Goal: Contribute content: Contribute content

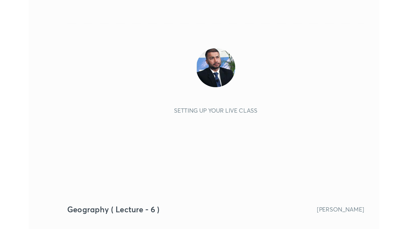
scroll to position [91, 169]
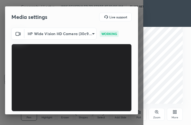
click at [174, 114] on icon at bounding box center [174, 112] width 4 height 4
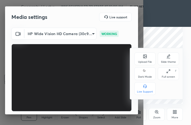
click at [170, 73] on div "Full screen F" at bounding box center [167, 73] width 21 height 13
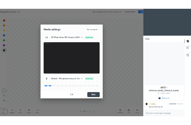
scroll to position [26363, 26274]
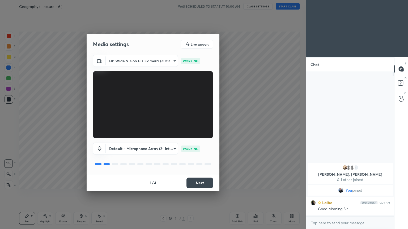
click at [190, 125] on button "Next" at bounding box center [199, 183] width 27 height 11
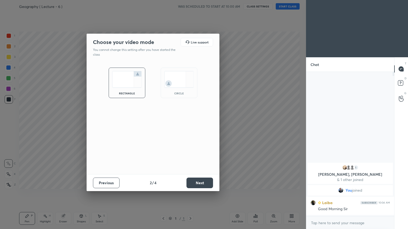
click at [190, 125] on button "Next" at bounding box center [199, 183] width 27 height 11
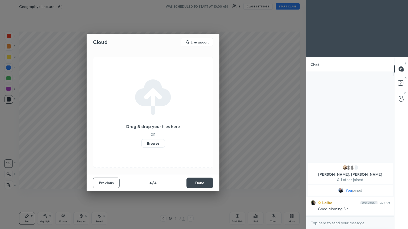
click at [190, 125] on button "Done" at bounding box center [199, 183] width 27 height 11
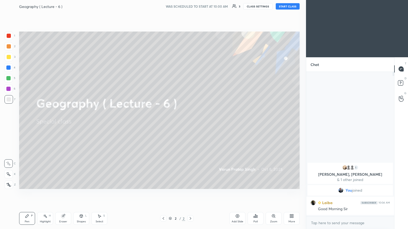
click at [190, 6] on button "START CLASS" at bounding box center [288, 6] width 24 height 6
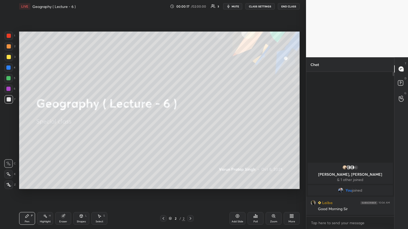
click at [190, 6] on span "mute" at bounding box center [235, 7] width 7 height 4
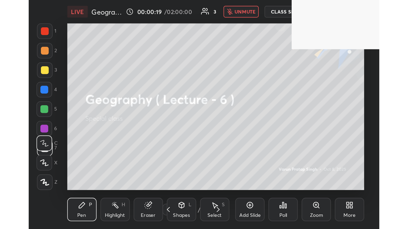
scroll to position [91, 169]
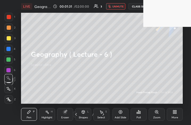
click at [173, 114] on div "More" at bounding box center [175, 114] width 16 height 13
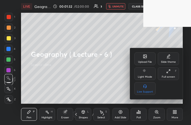
click at [170, 76] on div "Full screen" at bounding box center [167, 76] width 13 height 3
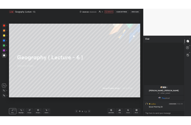
scroll to position [195, 285]
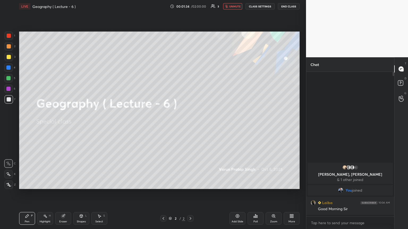
click at [190, 5] on span "unmute" at bounding box center [234, 7] width 11 height 4
click at [190, 125] on div "More" at bounding box center [291, 222] width 7 height 3
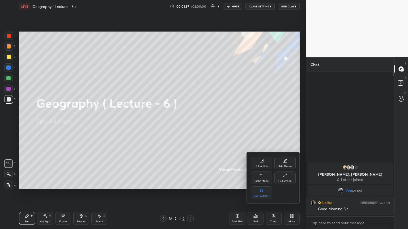
click at [190, 125] on div "Upload File" at bounding box center [262, 166] width 14 height 3
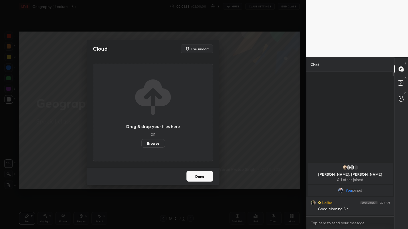
click at [157, 125] on label "Browse" at bounding box center [153, 143] width 24 height 8
click at [141, 125] on input "Browse" at bounding box center [141, 143] width 0 height 8
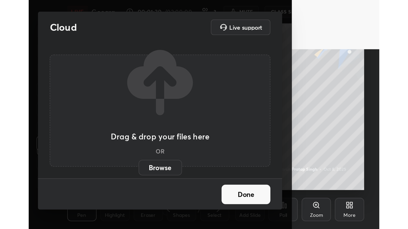
scroll to position [91, 169]
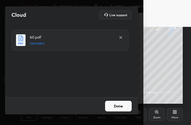
click at [122, 106] on button "Done" at bounding box center [118, 106] width 27 height 11
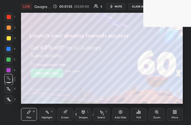
click at [171, 115] on div "More" at bounding box center [175, 114] width 16 height 13
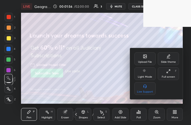
click at [171, 74] on div "Full screen F" at bounding box center [167, 73] width 21 height 13
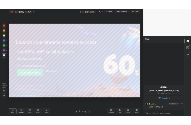
scroll to position [26363, 26274]
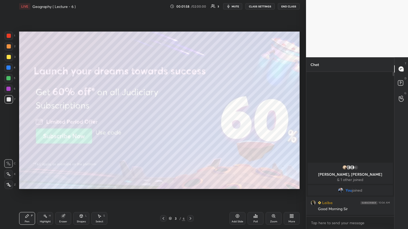
click at [190, 125] on div at bounding box center [190, 219] width 6 height 6
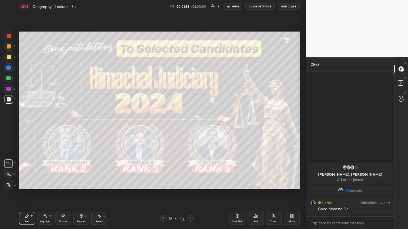
click at [190, 125] on div at bounding box center [190, 219] width 6 height 6
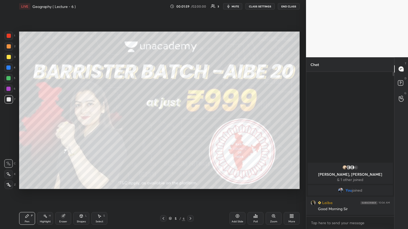
click at [190, 125] on div at bounding box center [190, 219] width 6 height 6
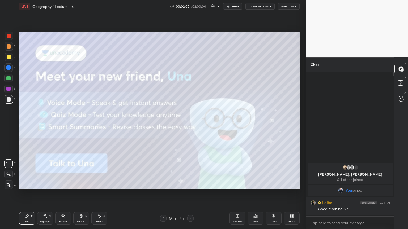
click at [190, 125] on div at bounding box center [190, 219] width 6 height 6
click at [190, 125] on div "Add Slide" at bounding box center [237, 218] width 16 height 13
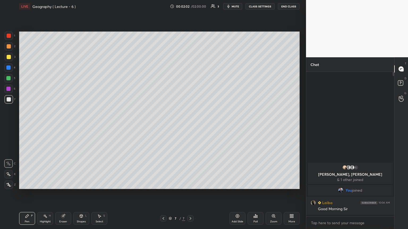
click at [190, 125] on div "More" at bounding box center [291, 222] width 7 height 3
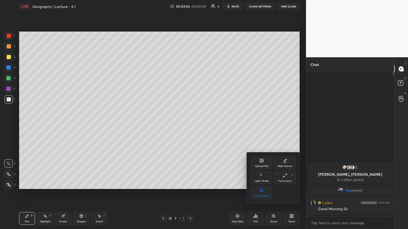
click at [190, 125] on div "Upload File" at bounding box center [262, 166] width 14 height 3
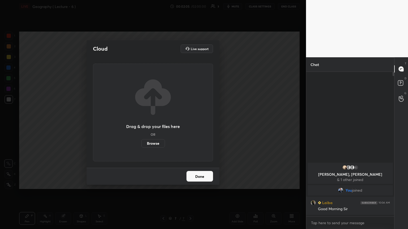
click at [156, 125] on label "Browse" at bounding box center [153, 143] width 24 height 8
click at [141, 125] on input "Browse" at bounding box center [141, 143] width 0 height 8
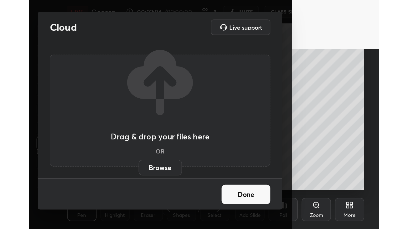
scroll to position [91, 169]
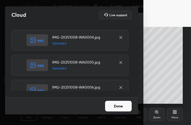
click at [123, 105] on button "Done" at bounding box center [118, 106] width 27 height 11
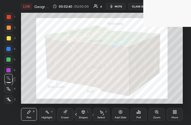
click at [173, 113] on icon at bounding box center [173, 112] width 1 height 1
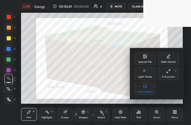
click at [169, 78] on div "Full screen" at bounding box center [167, 76] width 13 height 3
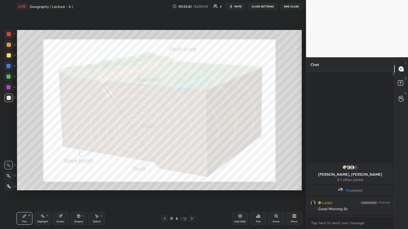
scroll to position [26363, 26274]
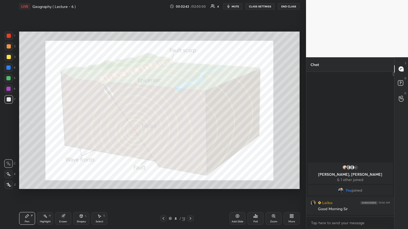
click at [171, 125] on icon at bounding box center [170, 218] width 3 height 3
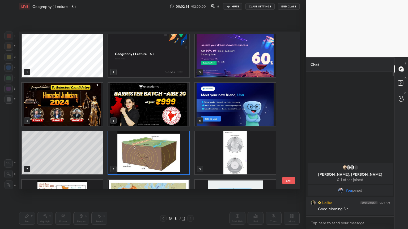
scroll to position [156, 278]
click at [190, 52] on img "grid" at bounding box center [235, 55] width 81 height 43
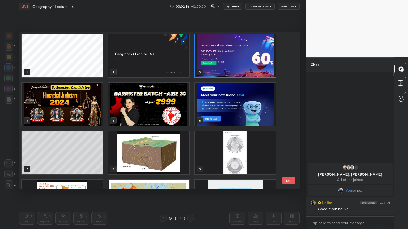
click at [190, 52] on img "grid" at bounding box center [235, 55] width 81 height 43
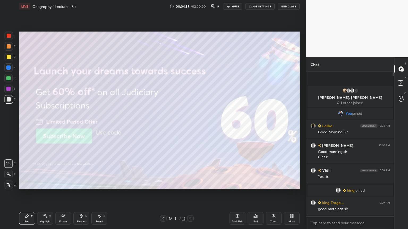
click at [6, 37] on div at bounding box center [9, 36] width 8 height 8
click at [10, 125] on icon at bounding box center [8, 185] width 5 height 4
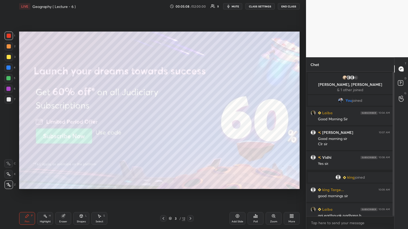
scroll to position [7, 0]
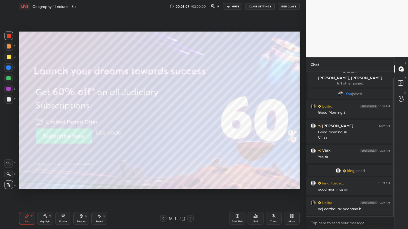
drag, startPoint x: 394, startPoint y: 116, endPoint x: 393, endPoint y: 131, distance: 15.4
click at [190, 125] on div at bounding box center [394, 147] width 2 height 138
click at [190, 125] on icon at bounding box center [190, 219] width 4 height 4
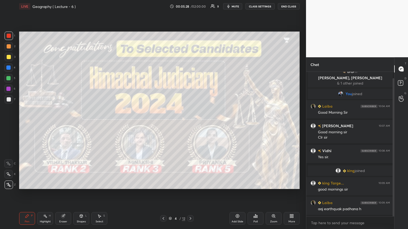
click at [190, 125] on icon at bounding box center [190, 219] width 4 height 4
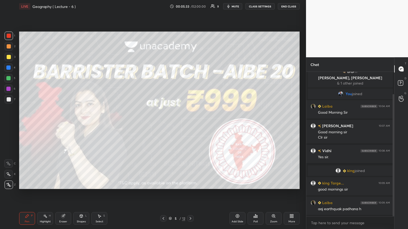
scroll to position [26, 0]
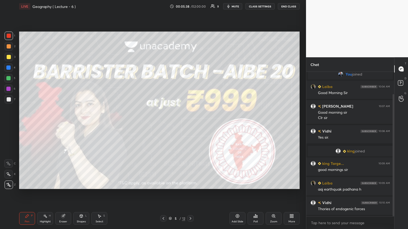
click at [190, 125] on icon at bounding box center [190, 219] width 4 height 4
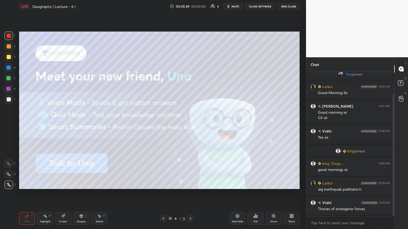
scroll to position [46, 0]
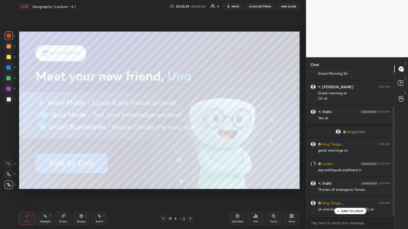
click at [190, 125] on icon at bounding box center [190, 219] width 4 height 4
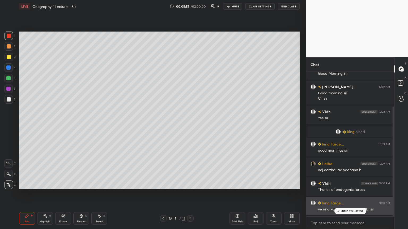
click at [190, 125] on p "JUMP TO LATEST" at bounding box center [352, 211] width 23 height 3
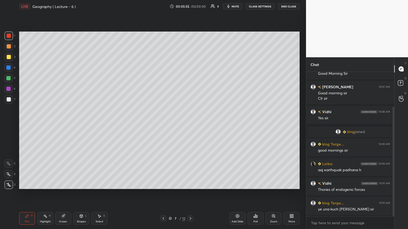
click at [190, 125] on icon at bounding box center [190, 219] width 4 height 4
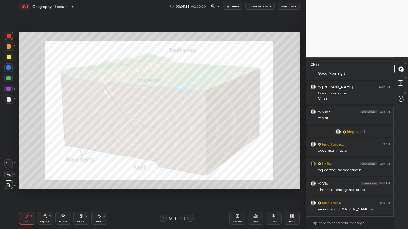
click at [164, 125] on icon at bounding box center [163, 219] width 4 height 4
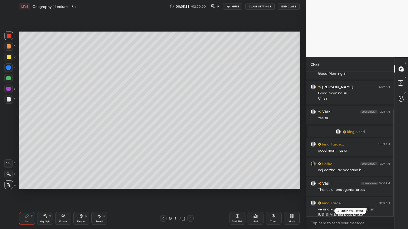
scroll to position [51, 0]
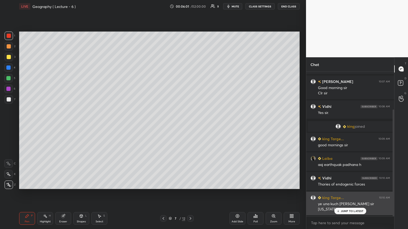
click at [190, 125] on div "JUMP TO LATEST" at bounding box center [350, 211] width 32 height 6
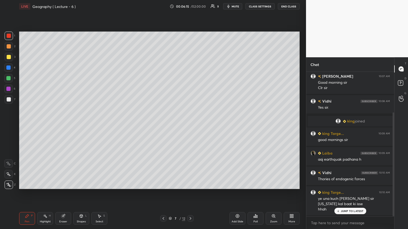
scroll to position [69, 0]
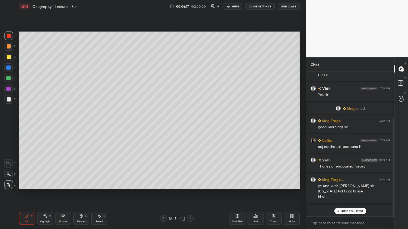
click at [190, 125] on p "JUMP TO LATEST" at bounding box center [352, 211] width 23 height 3
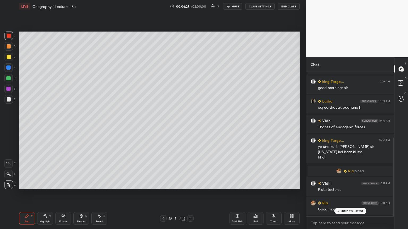
scroll to position [121, 0]
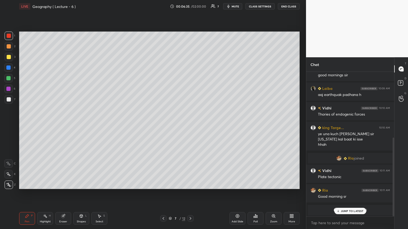
click at [190, 125] on p "JUMP TO LATEST" at bounding box center [352, 211] width 23 height 3
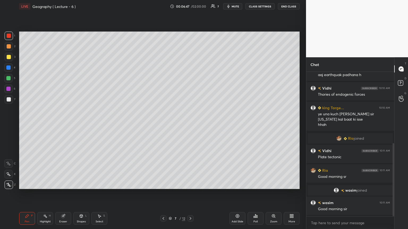
scroll to position [160, 0]
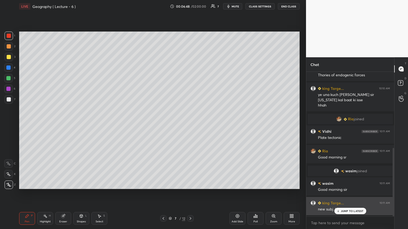
click at [190, 125] on p "JUMP TO LATEST" at bounding box center [352, 211] width 23 height 3
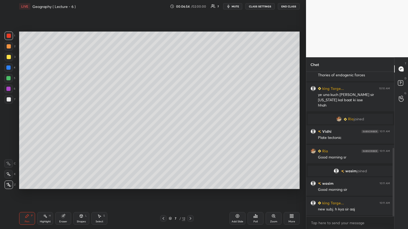
scroll to position [166, 0]
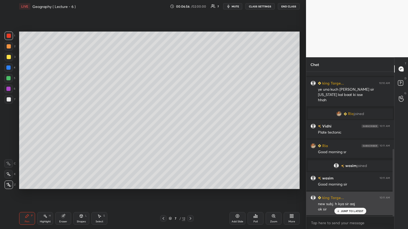
click at [190, 125] on p "JUMP TO LATEST" at bounding box center [352, 211] width 23 height 3
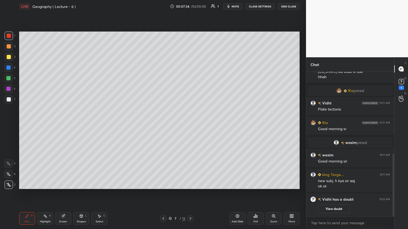
click at [190, 125] on button "View doubt" at bounding box center [334, 209] width 32 height 8
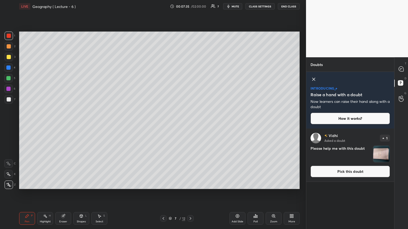
click at [190, 125] on img "grid" at bounding box center [381, 154] width 16 height 16
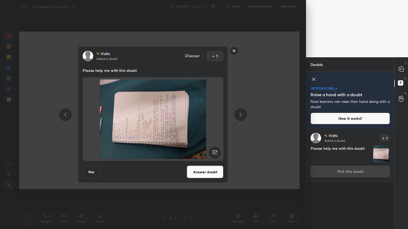
click at [190, 125] on rect at bounding box center [215, 153] width 12 height 12
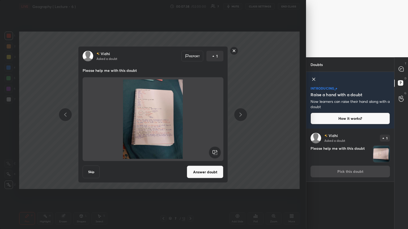
click at [190, 125] on button "Answer doubt" at bounding box center [205, 172] width 37 height 13
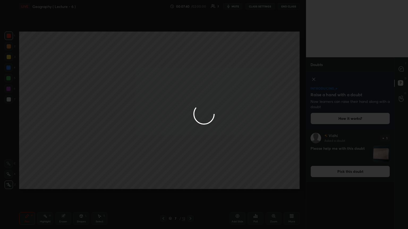
click at [190, 70] on div at bounding box center [204, 114] width 408 height 229
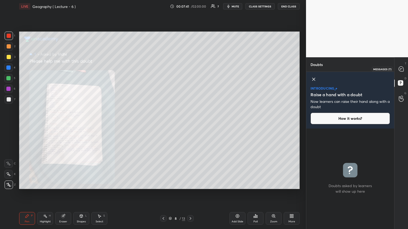
click at [190, 71] on icon at bounding box center [401, 69] width 6 height 6
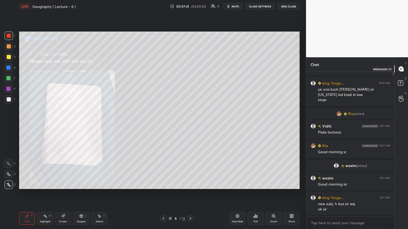
scroll to position [143, 86]
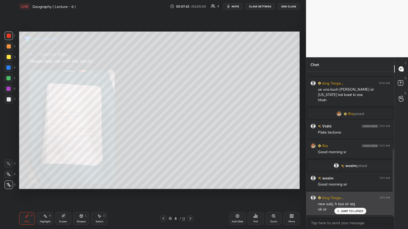
click at [190, 125] on icon at bounding box center [337, 211] width 3 height 3
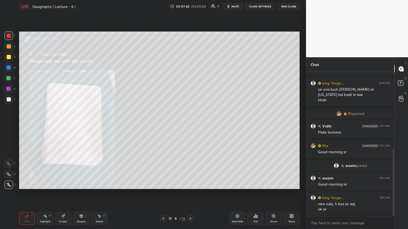
click at [190, 125] on icon at bounding box center [273, 216] width 4 height 4
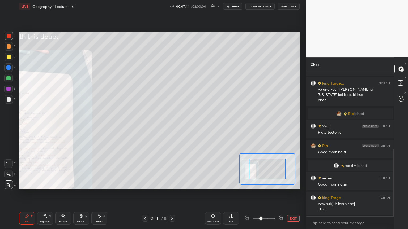
click at [190, 125] on icon at bounding box center [280, 218] width 5 height 5
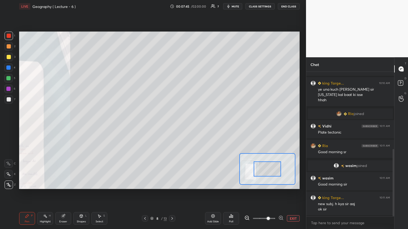
click at [190, 125] on icon at bounding box center [280, 218] width 5 height 5
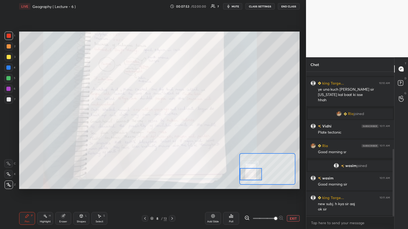
scroll to position [189, 0]
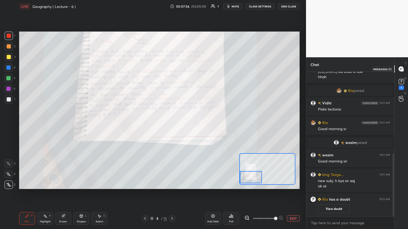
click at [190, 70] on icon at bounding box center [400, 70] width 1 height 0
click at [190, 125] on button "View doubt" at bounding box center [334, 209] width 32 height 8
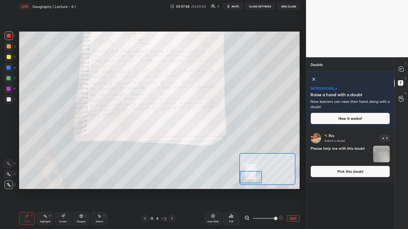
click at [190, 125] on img "grid" at bounding box center [381, 154] width 16 height 16
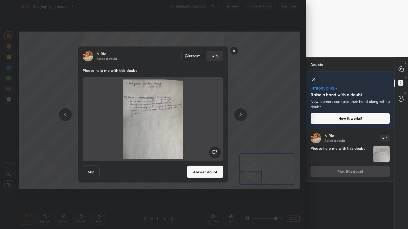
click at [190, 125] on button "Answer doubt" at bounding box center [205, 172] width 37 height 13
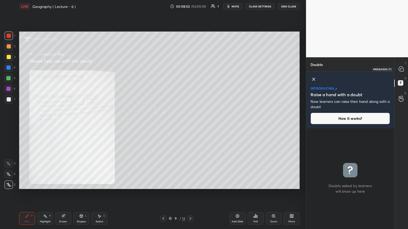
click at [190, 70] on icon at bounding box center [401, 69] width 5 height 5
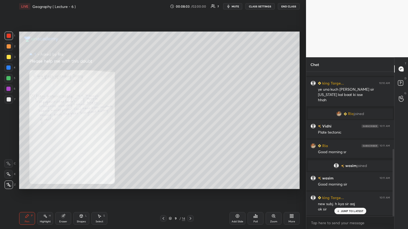
scroll to position [143, 86]
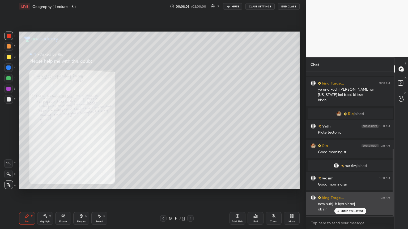
click at [190, 125] on p "JUMP TO LATEST" at bounding box center [352, 211] width 23 height 3
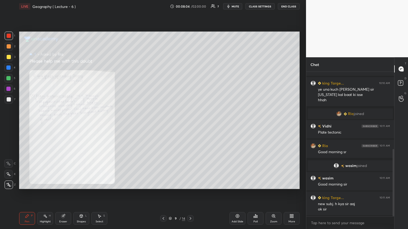
click at [190, 125] on div "Zoom" at bounding box center [274, 218] width 16 height 13
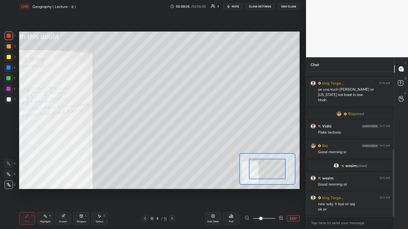
click at [190, 125] on icon at bounding box center [280, 217] width 3 height 3
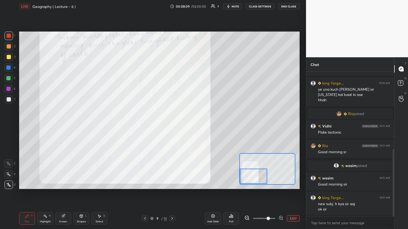
click at [190, 125] on div "Add Slide" at bounding box center [213, 218] width 16 height 13
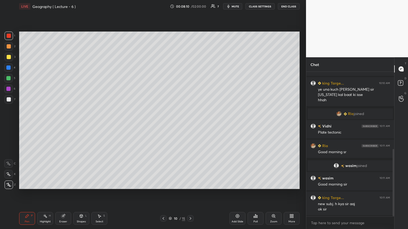
scroll to position [178, 0]
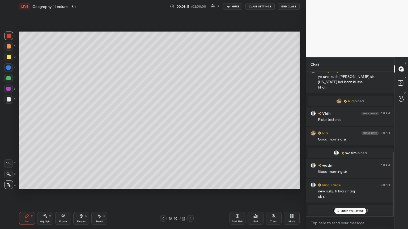
click at [190, 125] on p "JUMP TO LATEST" at bounding box center [352, 211] width 23 height 3
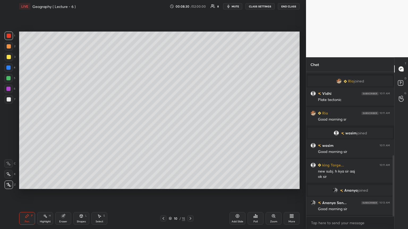
click at [170, 125] on icon at bounding box center [170, 218] width 3 height 3
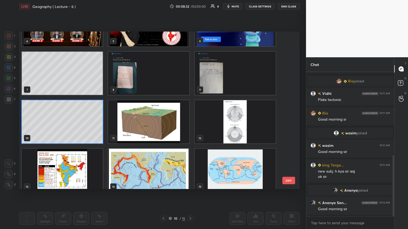
scroll to position [85, 0]
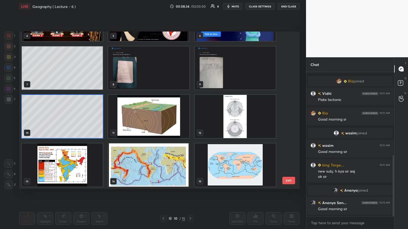
click at [190, 125] on img "grid" at bounding box center [235, 165] width 81 height 43
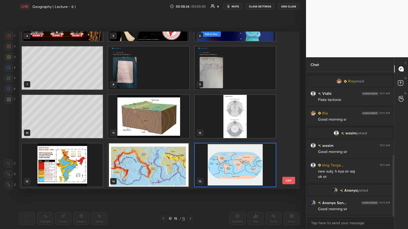
click at [190, 125] on img "grid" at bounding box center [235, 165] width 81 height 43
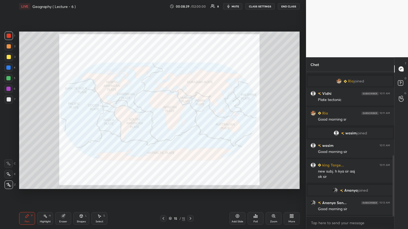
scroll to position [218, 0]
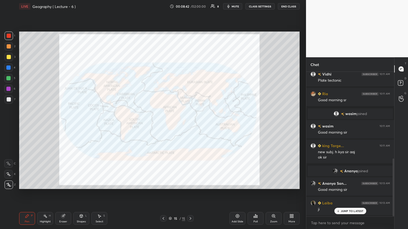
click at [190, 125] on p "JUMP TO LATEST" at bounding box center [352, 211] width 23 height 3
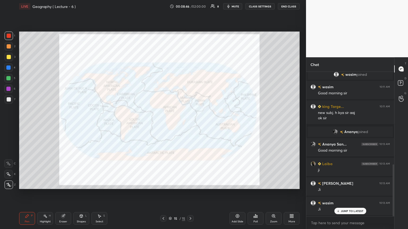
scroll to position [277, 0]
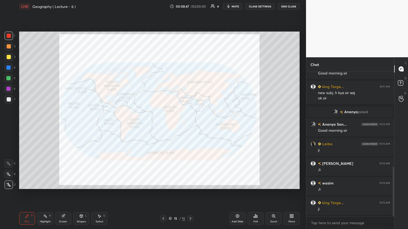
click at [7, 34] on div at bounding box center [9, 36] width 4 height 4
click at [9, 37] on div at bounding box center [9, 36] width 4 height 4
click at [10, 77] on div at bounding box center [8, 78] width 4 height 4
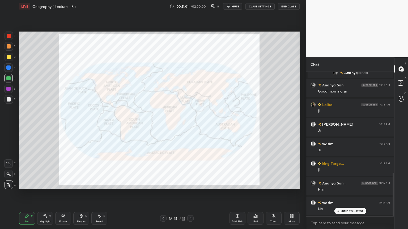
scroll to position [336, 0]
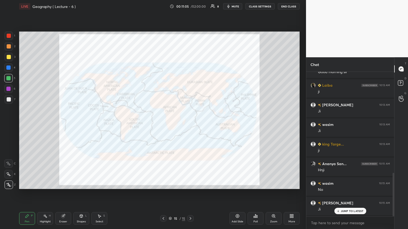
click at [190, 125] on icon at bounding box center [237, 216] width 4 height 4
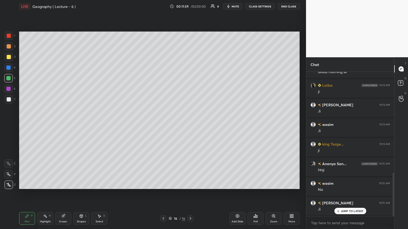
click at [64, 125] on icon at bounding box center [62, 216] width 3 height 3
click at [29, 125] on div "Pen P" at bounding box center [27, 218] width 16 height 13
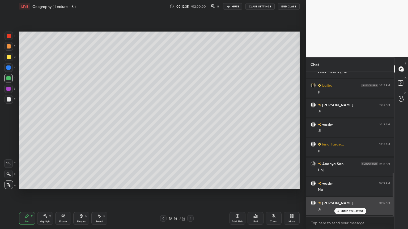
click at [190, 125] on p "JUMP TO LATEST" at bounding box center [352, 211] width 23 height 3
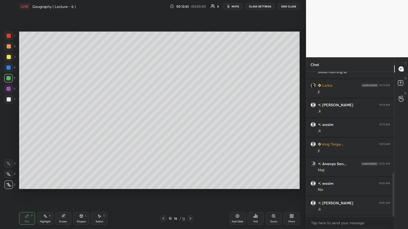
click at [11, 100] on div at bounding box center [9, 99] width 8 height 8
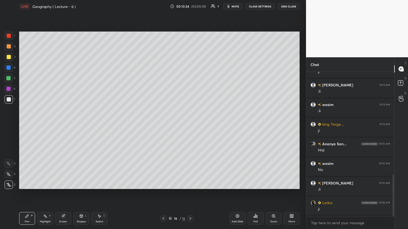
click at [190, 125] on icon at bounding box center [237, 216] width 4 height 4
click at [8, 36] on div at bounding box center [9, 36] width 4 height 4
click at [164, 125] on icon at bounding box center [163, 219] width 4 height 4
click at [190, 125] on icon at bounding box center [190, 219] width 4 height 4
click at [163, 125] on icon at bounding box center [163, 219] width 4 height 4
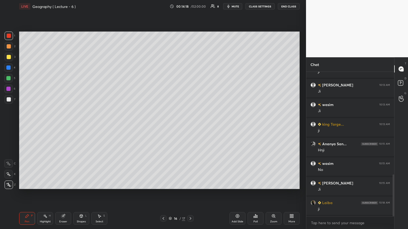
click at [190, 125] on icon at bounding box center [190, 219] width 4 height 4
click at [163, 125] on icon at bounding box center [163, 219] width 4 height 4
click at [190, 125] on icon at bounding box center [237, 216] width 4 height 4
click at [10, 100] on div at bounding box center [9, 99] width 4 height 4
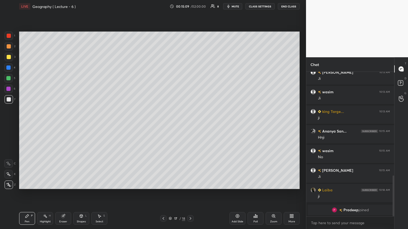
click at [190, 125] on icon at bounding box center [190, 219] width 4 height 4
click at [9, 88] on div at bounding box center [8, 89] width 4 height 4
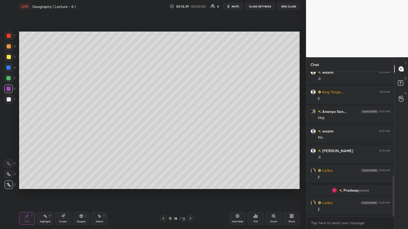
scroll to position [336, 0]
click at [11, 101] on div at bounding box center [9, 99] width 4 height 4
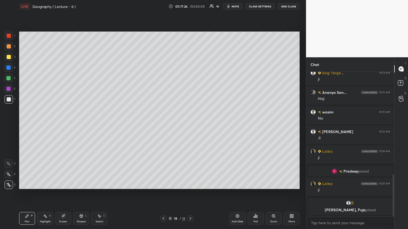
scroll to position [359, 0]
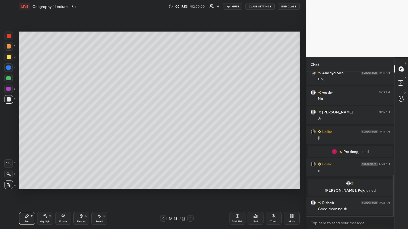
click at [8, 78] on div at bounding box center [8, 78] width 4 height 4
click at [163, 125] on icon at bounding box center [163, 219] width 4 height 4
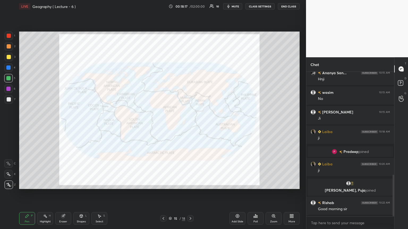
click at [163, 125] on icon at bounding box center [163, 219] width 4 height 4
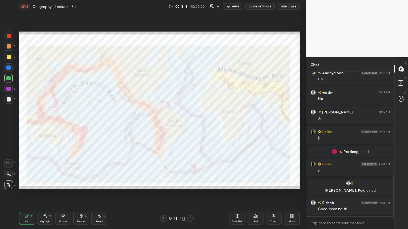
click at [190, 125] on icon at bounding box center [190, 219] width 4 height 4
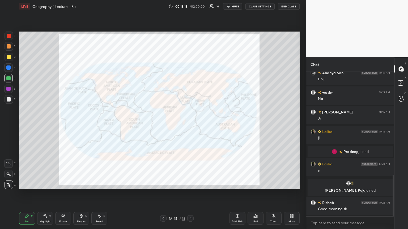
click at [62, 125] on icon at bounding box center [62, 216] width 3 height 3
click at [7, 125] on span "Erase all" at bounding box center [9, 185] width 8 height 4
click at [8, 35] on div at bounding box center [9, 36] width 4 height 4
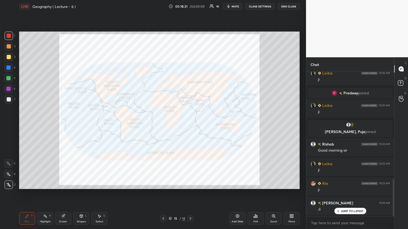
scroll to position [437, 0]
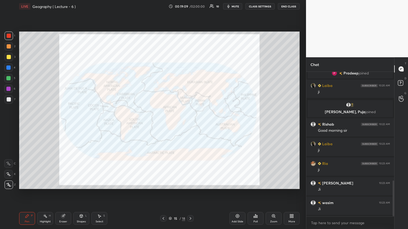
click at [190, 125] on icon at bounding box center [190, 219] width 4 height 4
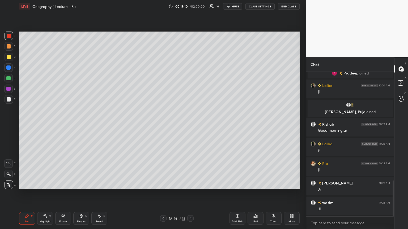
click at [190, 125] on icon at bounding box center [190, 219] width 4 height 4
click at [190, 125] on div at bounding box center [190, 219] width 6 height 6
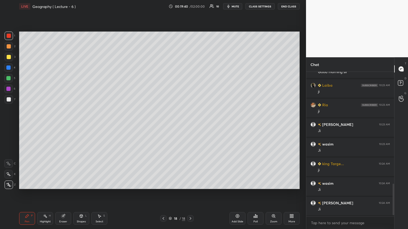
scroll to position [516, 0]
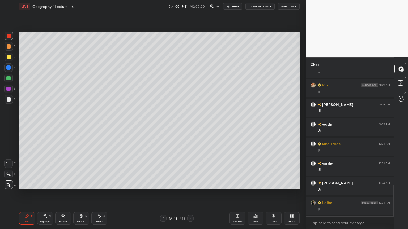
click at [189, 125] on icon at bounding box center [190, 219] width 4 height 4
click at [190, 125] on icon at bounding box center [237, 216] width 4 height 4
click at [163, 125] on icon at bounding box center [163, 219] width 4 height 4
click at [190, 125] on icon at bounding box center [190, 219] width 4 height 4
click at [10, 99] on div at bounding box center [9, 99] width 4 height 4
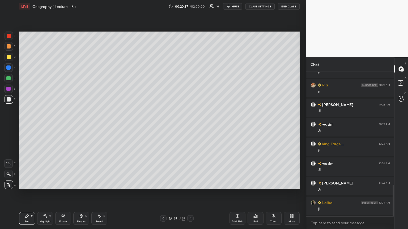
click at [190, 125] on div "Add Slide" at bounding box center [237, 218] width 16 height 13
click at [9, 68] on div at bounding box center [8, 68] width 4 height 4
click at [10, 89] on div at bounding box center [8, 89] width 4 height 4
click at [7, 57] on div at bounding box center [9, 57] width 4 height 4
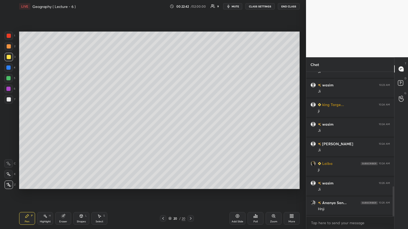
scroll to position [575, 0]
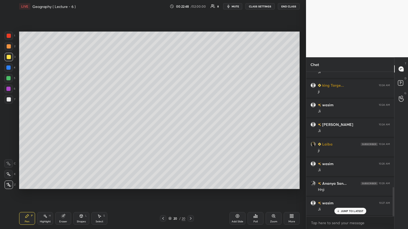
click at [162, 125] on icon at bounding box center [163, 219] width 4 height 4
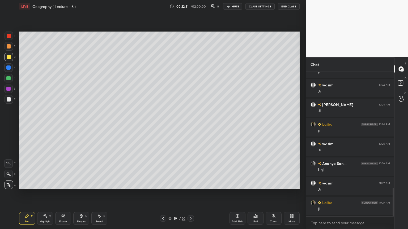
click at [9, 100] on div at bounding box center [9, 99] width 4 height 4
click at [7, 78] on div at bounding box center [8, 78] width 4 height 4
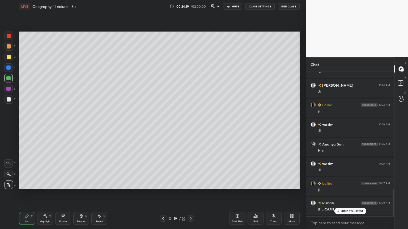
click at [8, 70] on div at bounding box center [8, 67] width 8 height 8
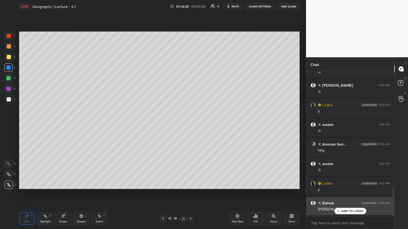
click at [190, 125] on div "JUMP TO LATEST" at bounding box center [350, 211] width 32 height 6
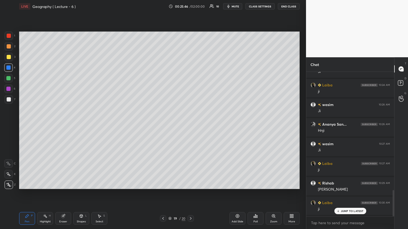
scroll to position [653, 0]
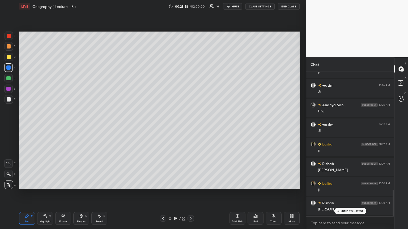
click at [190, 125] on div "Add Slide" at bounding box center [237, 218] width 16 height 13
click at [9, 38] on div at bounding box center [9, 36] width 8 height 8
click at [9, 104] on div "7" at bounding box center [10, 100] width 11 height 11
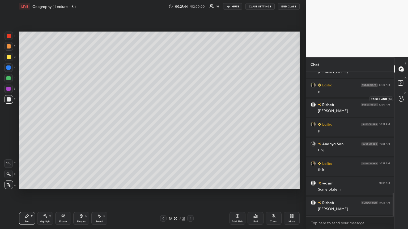
scroll to position [771, 0]
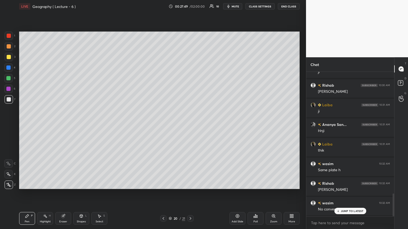
click at [190, 125] on div "JUMP TO LATEST" at bounding box center [350, 211] width 32 height 6
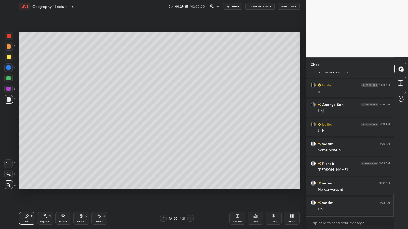
click at [10, 80] on div at bounding box center [8, 78] width 4 height 4
click at [9, 80] on div at bounding box center [8, 78] width 4 height 4
click at [163, 125] on div at bounding box center [163, 219] width 6 height 6
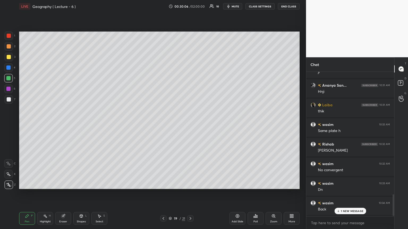
scroll to position [830, 0]
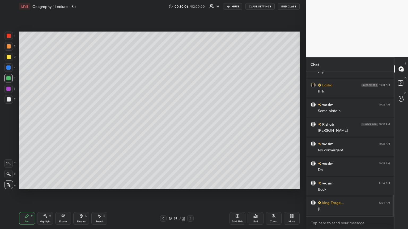
click at [189, 125] on icon at bounding box center [190, 219] width 4 height 4
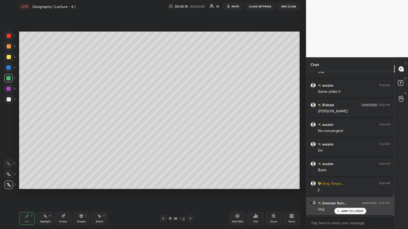
click at [190, 125] on p "JUMP TO LATEST" at bounding box center [352, 211] width 23 height 3
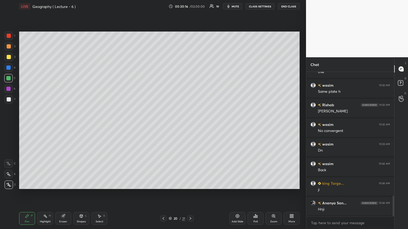
scroll to position [870, 0]
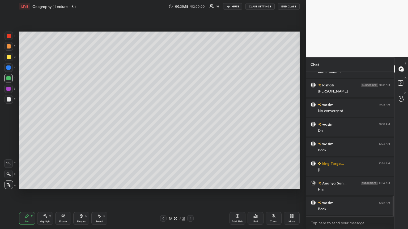
click at [190, 125] on icon at bounding box center [190, 219] width 4 height 4
click at [161, 125] on div at bounding box center [163, 219] width 6 height 6
click at [163, 125] on icon at bounding box center [163, 219] width 4 height 4
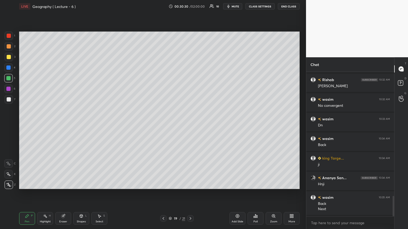
scroll to position [894, 0]
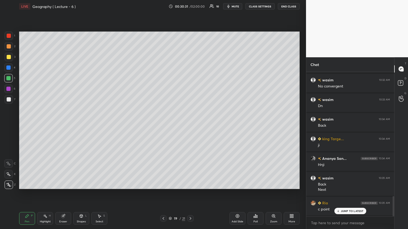
click at [190, 125] on icon at bounding box center [190, 219] width 4 height 4
click at [161, 125] on icon at bounding box center [163, 219] width 4 height 4
click at [162, 125] on icon at bounding box center [163, 219] width 4 height 4
click at [190, 125] on icon at bounding box center [190, 219] width 4 height 4
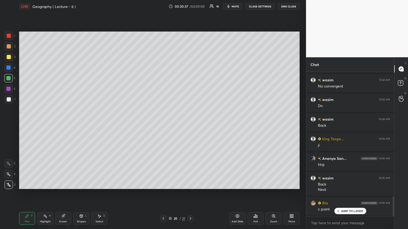
click at [190, 125] on icon at bounding box center [190, 219] width 4 height 4
click at [161, 125] on icon at bounding box center [163, 219] width 4 height 4
click at [162, 125] on icon at bounding box center [163, 219] width 4 height 4
click at [190, 125] on icon at bounding box center [190, 219] width 4 height 4
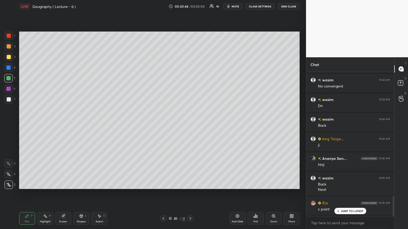
scroll to position [907, 0]
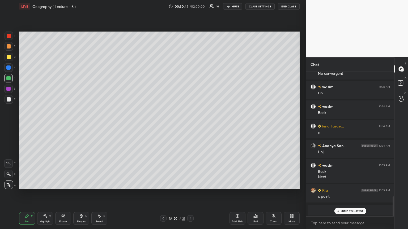
click at [190, 125] on p "JUMP TO LATEST" at bounding box center [352, 211] width 23 height 3
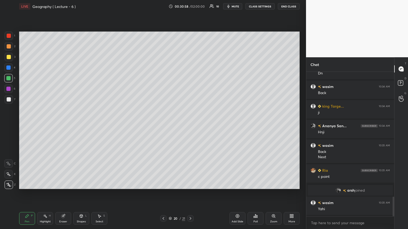
scroll to position [947, 0]
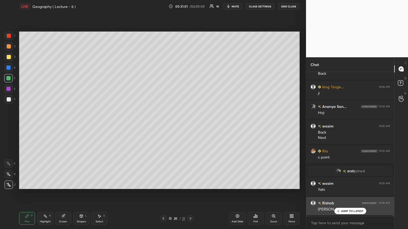
click at [190, 125] on p "JUMP TO LATEST" at bounding box center [352, 211] width 23 height 3
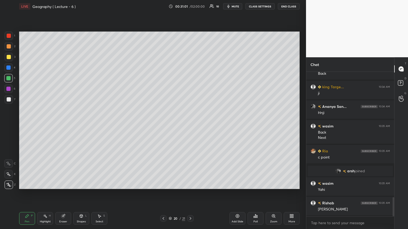
click at [190, 125] on icon at bounding box center [190, 219] width 4 height 4
click at [190, 125] on div "Add Slide" at bounding box center [237, 218] width 16 height 13
click at [164, 125] on div "Pen P Highlight H Eraser Shapes L Select S 22 / 22 Add Slide Poll Zoom More" at bounding box center [159, 218] width 280 height 21
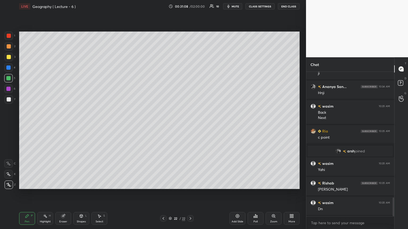
click at [163, 125] on icon at bounding box center [163, 219] width 4 height 4
click at [164, 125] on icon at bounding box center [163, 219] width 4 height 4
click at [165, 125] on icon at bounding box center [163, 219] width 4 height 4
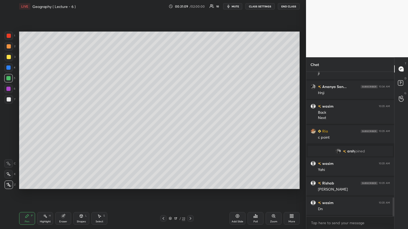
click at [165, 125] on icon at bounding box center [163, 219] width 4 height 4
click at [190, 125] on icon at bounding box center [190, 219] width 4 height 4
click at [190, 125] on div at bounding box center [190, 219] width 6 height 6
click at [190, 125] on icon at bounding box center [190, 219] width 4 height 4
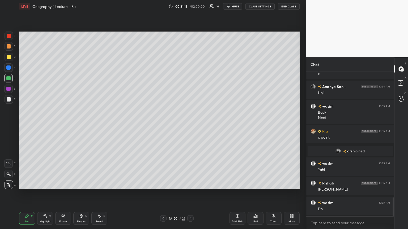
click at [190, 125] on icon at bounding box center [190, 219] width 4 height 4
click at [11, 34] on div at bounding box center [9, 36] width 8 height 8
click at [11, 97] on div at bounding box center [9, 99] width 8 height 8
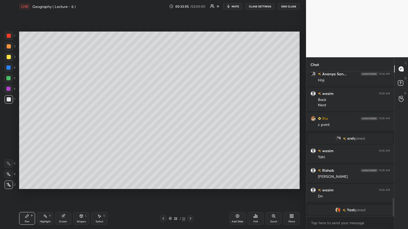
click at [10, 79] on div at bounding box center [8, 78] width 4 height 4
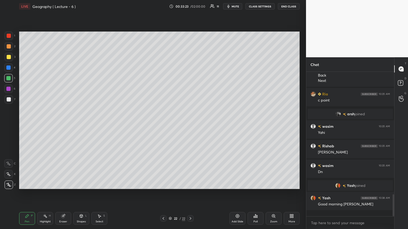
scroll to position [809, 0]
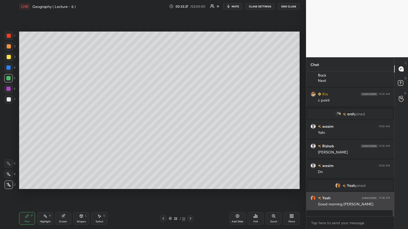
click at [190, 125] on img "grid" at bounding box center [312, 198] width 5 height 5
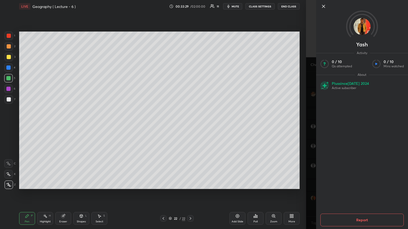
click at [190, 7] on icon at bounding box center [323, 6] width 6 height 6
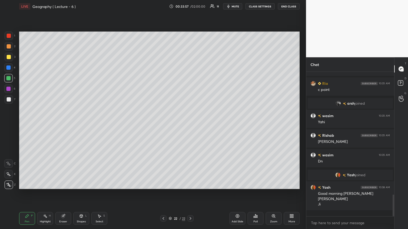
scroll to position [825, 0]
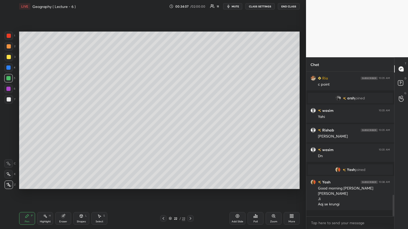
click at [165, 125] on icon at bounding box center [163, 219] width 4 height 4
click at [163, 125] on icon at bounding box center [163, 219] width 4 height 4
click at [190, 125] on icon at bounding box center [190, 219] width 4 height 4
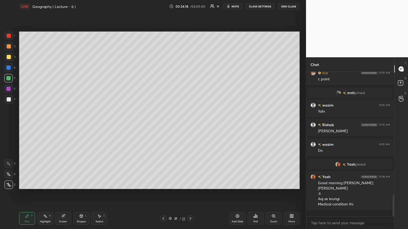
click at [189, 125] on icon at bounding box center [190, 219] width 4 height 4
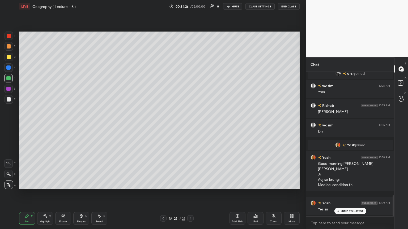
click at [190, 125] on icon at bounding box center [190, 219] width 4 height 4
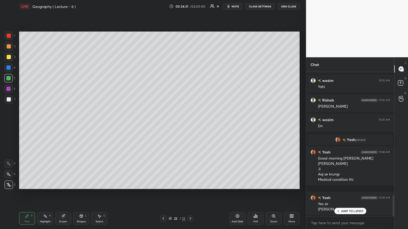
click at [190, 125] on div "Add Slide" at bounding box center [237, 218] width 16 height 13
click at [9, 35] on div at bounding box center [9, 36] width 4 height 4
click at [190, 125] on icon at bounding box center [237, 216] width 4 height 4
click at [9, 67] on div at bounding box center [8, 68] width 4 height 4
click at [161, 125] on icon at bounding box center [163, 219] width 4 height 4
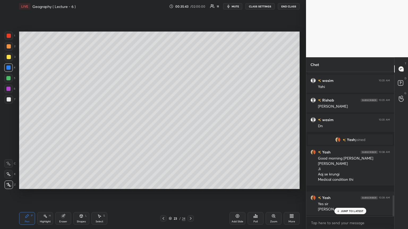
click at [164, 125] on icon at bounding box center [163, 219] width 4 height 4
click at [9, 90] on div at bounding box center [8, 89] width 4 height 4
click at [190, 125] on icon at bounding box center [237, 216] width 4 height 4
click at [7, 57] on div at bounding box center [9, 57] width 4 height 4
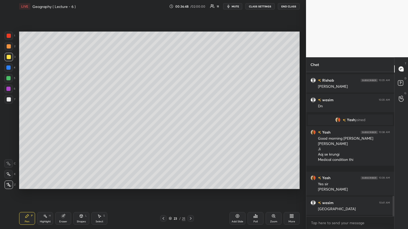
scroll to position [880, 0]
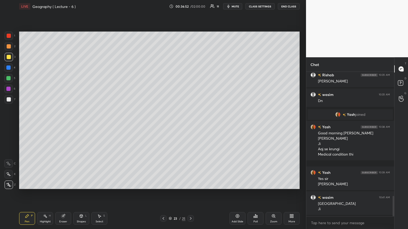
click at [190, 125] on icon at bounding box center [191, 219] width 2 height 3
click at [164, 125] on icon at bounding box center [163, 219] width 4 height 4
click at [190, 125] on icon at bounding box center [191, 219] width 2 height 3
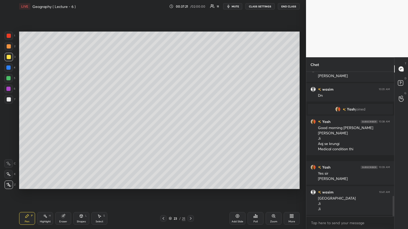
click at [162, 125] on icon at bounding box center [163, 219] width 4 height 4
click at [190, 125] on icon at bounding box center [191, 219] width 4 height 4
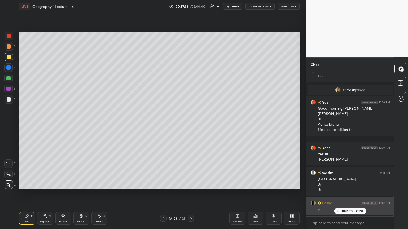
click at [190, 125] on div "JUMP TO LATEST" at bounding box center [350, 211] width 32 height 6
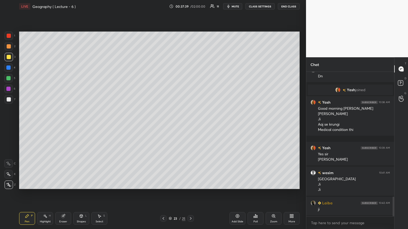
scroll to position [925, 0]
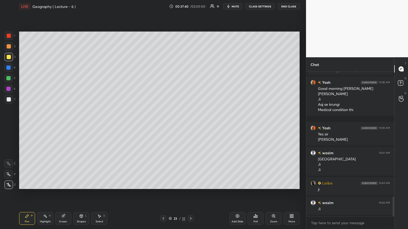
click at [164, 125] on icon at bounding box center [163, 219] width 4 height 4
click at [190, 125] on icon at bounding box center [191, 219] width 4 height 4
click at [190, 125] on icon at bounding box center [237, 216] width 4 height 4
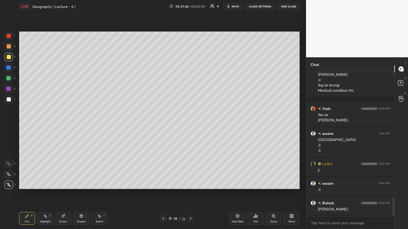
click at [6, 34] on div at bounding box center [9, 36] width 8 height 8
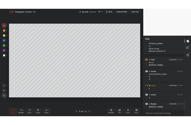
scroll to position [964, 0]
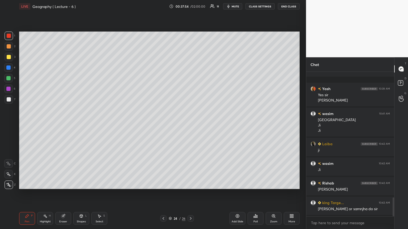
click at [163, 125] on icon at bounding box center [163, 219] width 4 height 4
click at [190, 6] on span "mute" at bounding box center [235, 7] width 7 height 4
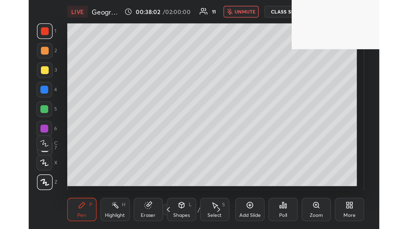
scroll to position [91, 169]
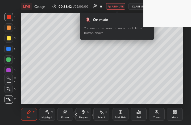
click at [174, 116] on div "More" at bounding box center [174, 117] width 7 height 3
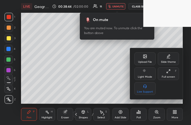
click at [144, 61] on div "Upload File" at bounding box center [145, 62] width 14 height 3
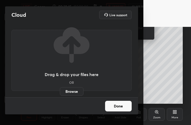
click at [74, 89] on label "Browse" at bounding box center [72, 91] width 24 height 8
click at [60, 89] on input "Browse" at bounding box center [60, 91] width 0 height 8
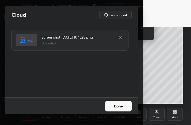
click at [121, 106] on button "Done" at bounding box center [118, 106] width 27 height 11
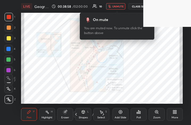
click at [174, 113] on icon at bounding box center [173, 112] width 1 height 1
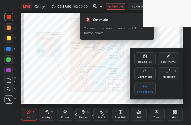
click at [166, 77] on div "Full screen" at bounding box center [167, 76] width 13 height 3
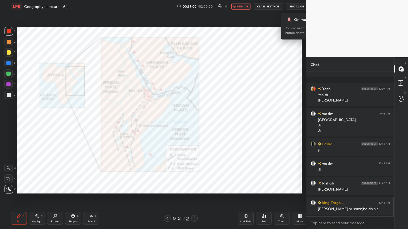
scroll to position [26363, 26274]
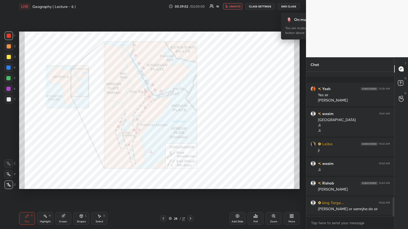
click at [190, 3] on div "00:39:02 / 02:00:00 10 unmute CLASS SETTINGS End Class" at bounding box center [234, 6] width 131 height 6
click at [190, 5] on span "unmute" at bounding box center [234, 7] width 11 height 4
click at [10, 35] on div at bounding box center [9, 36] width 4 height 4
click at [9, 67] on div at bounding box center [8, 68] width 4 height 4
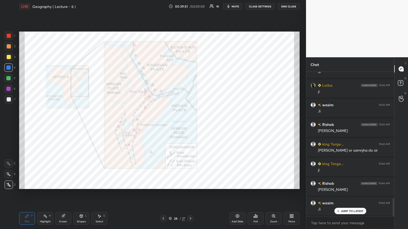
scroll to position [1043, 0]
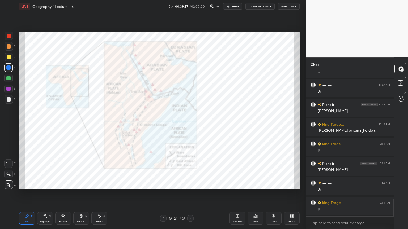
click at [164, 125] on icon at bounding box center [163, 219] width 4 height 4
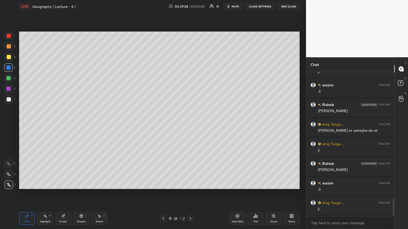
click at [190, 125] on icon at bounding box center [190, 219] width 4 height 4
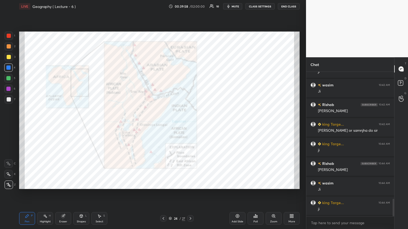
click at [190, 125] on icon at bounding box center [191, 219] width 2 height 3
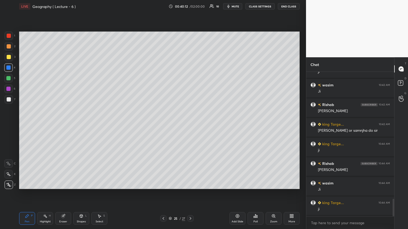
click at [12, 99] on div at bounding box center [9, 99] width 8 height 8
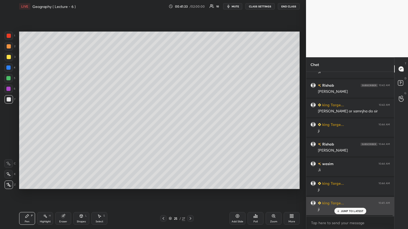
click at [190, 125] on p "JUMP TO LATEST" at bounding box center [352, 211] width 23 height 3
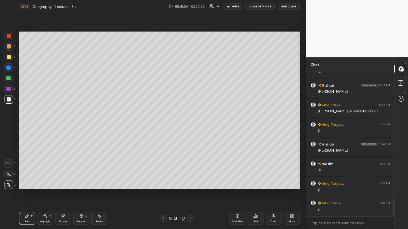
click at [190, 125] on icon at bounding box center [237, 216] width 4 height 4
click at [10, 36] on div at bounding box center [9, 36] width 4 height 4
click at [10, 99] on div at bounding box center [9, 99] width 4 height 4
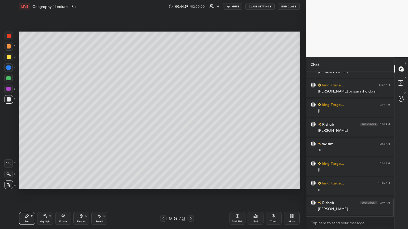
click at [170, 125] on icon at bounding box center [170, 218] width 3 height 3
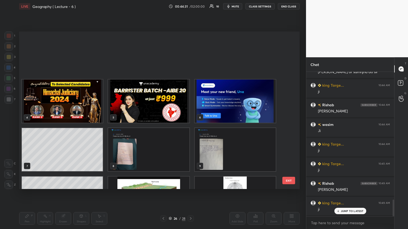
scroll to position [1122, 0]
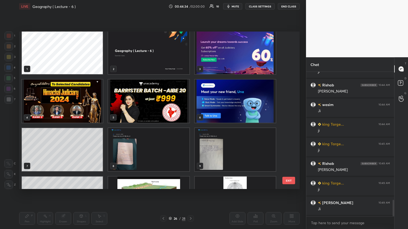
click at [165, 125] on img "grid" at bounding box center [148, 198] width 81 height 43
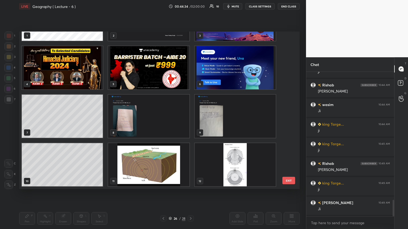
click at [166, 125] on div "1 2 3 4 5 6 7 8 9 10 11 12" at bounding box center [154, 111] width 271 height 158
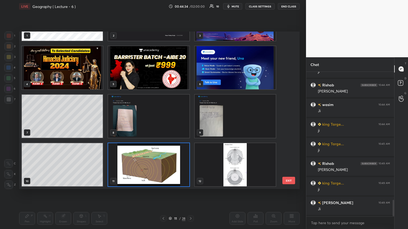
click at [167, 125] on img "grid" at bounding box center [148, 164] width 81 height 43
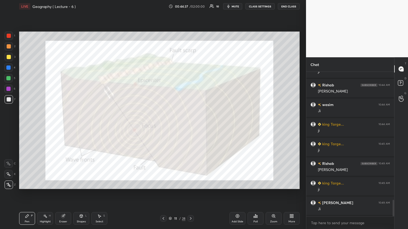
click at [190, 125] on icon at bounding box center [191, 219] width 4 height 4
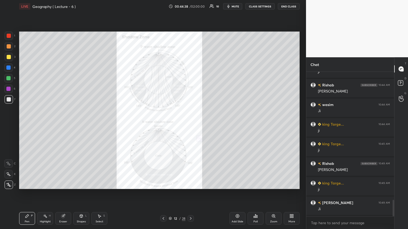
click at [163, 125] on icon at bounding box center [163, 219] width 4 height 4
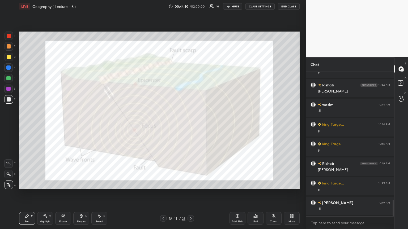
click at [7, 36] on div at bounding box center [9, 36] width 4 height 4
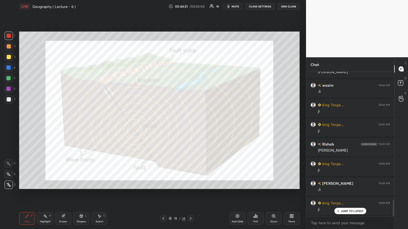
click at [59, 125] on div "Eraser" at bounding box center [63, 218] width 16 height 13
click at [8, 125] on span "Erase all" at bounding box center [9, 185] width 8 height 4
click at [65, 125] on div "Eraser" at bounding box center [63, 218] width 16 height 13
click at [8, 125] on span "Erase all" at bounding box center [9, 185] width 8 height 4
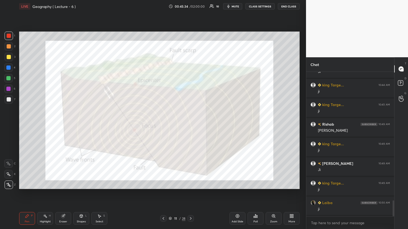
click at [66, 125] on div "Eraser" at bounding box center [63, 218] width 16 height 13
click at [9, 125] on span "Erase all" at bounding box center [9, 185] width 8 height 4
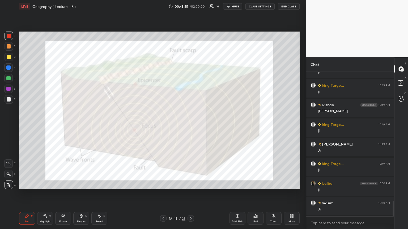
scroll to position [1200, 0]
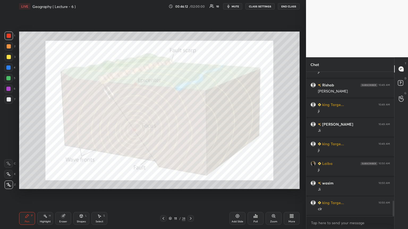
click at [12, 67] on div at bounding box center [8, 67] width 8 height 8
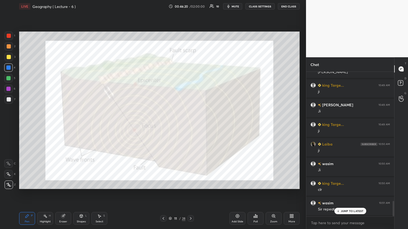
click at [190, 125] on icon at bounding box center [337, 211] width 3 height 3
click at [190, 125] on div "Add Slide" at bounding box center [237, 218] width 16 height 13
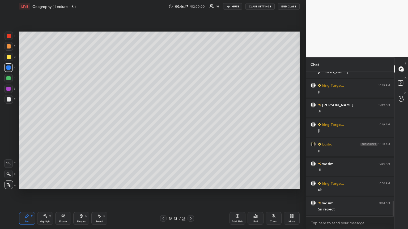
click at [11, 79] on div at bounding box center [8, 78] width 8 height 8
click at [10, 36] on div at bounding box center [9, 36] width 4 height 4
click at [163, 125] on icon at bounding box center [163, 219] width 4 height 4
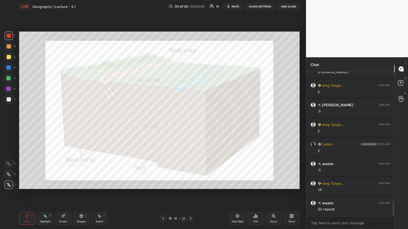
click at [164, 125] on icon at bounding box center [163, 219] width 4 height 4
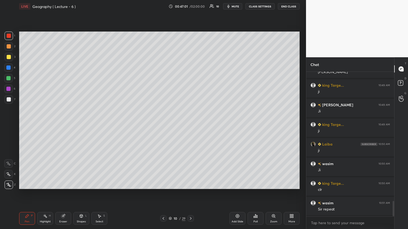
click at [164, 125] on icon at bounding box center [163, 219] width 4 height 4
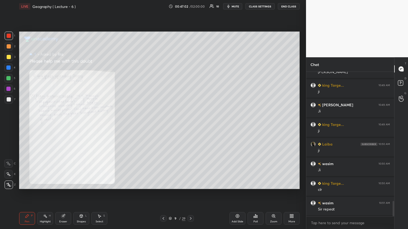
click at [190, 125] on icon at bounding box center [191, 219] width 4 height 4
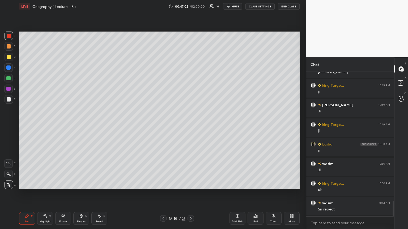
click at [190, 125] on icon at bounding box center [191, 219] width 4 height 4
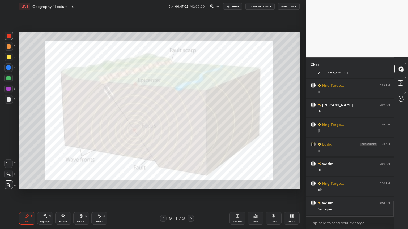
click at [190, 125] on icon at bounding box center [191, 219] width 4 height 4
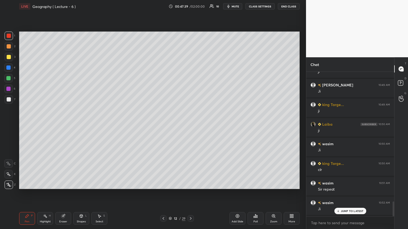
scroll to position [1259, 0]
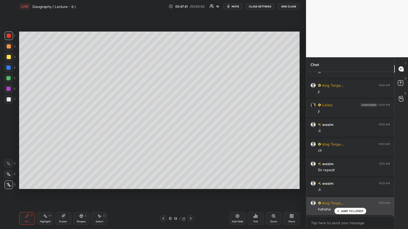
click at [190, 125] on p "JUMP TO LATEST" at bounding box center [352, 211] width 23 height 3
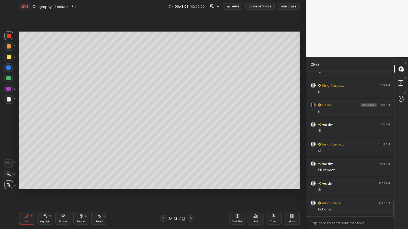
click at [9, 78] on div at bounding box center [8, 78] width 4 height 4
click at [9, 37] on div at bounding box center [9, 36] width 4 height 4
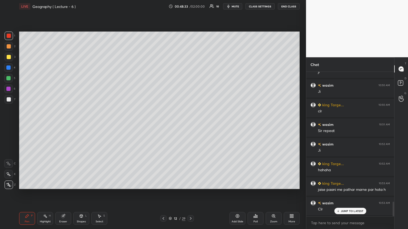
scroll to position [1318, 0]
click at [190, 125] on div "Add Slide" at bounding box center [237, 218] width 16 height 13
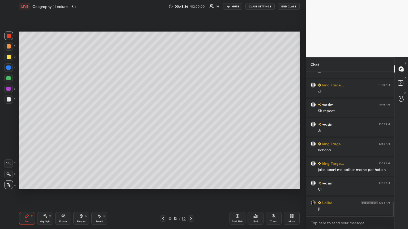
click at [7, 78] on div at bounding box center [8, 78] width 4 height 4
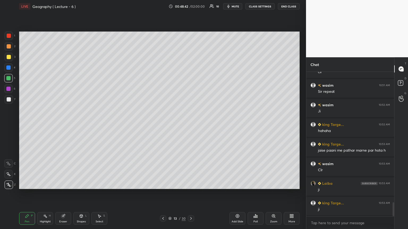
click at [161, 125] on icon at bounding box center [163, 219] width 4 height 4
click at [162, 125] on icon at bounding box center [163, 219] width 4 height 4
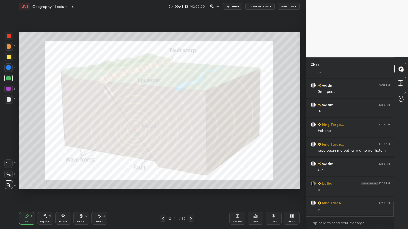
click at [190, 125] on icon at bounding box center [191, 219] width 4 height 4
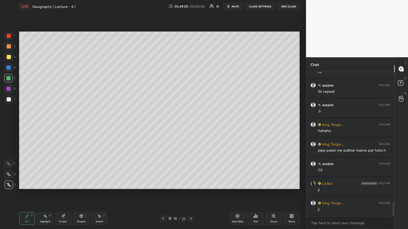
click at [10, 55] on div at bounding box center [9, 57] width 4 height 4
click at [190, 125] on icon at bounding box center [191, 219] width 4 height 4
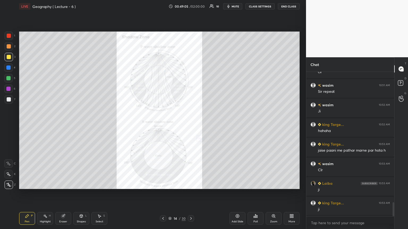
click at [162, 125] on icon at bounding box center [163, 219] width 4 height 4
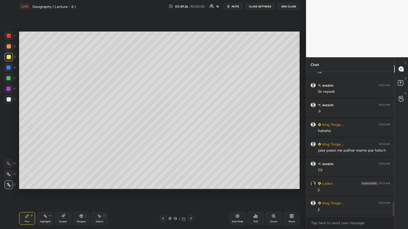
click at [163, 125] on icon at bounding box center [163, 219] width 4 height 4
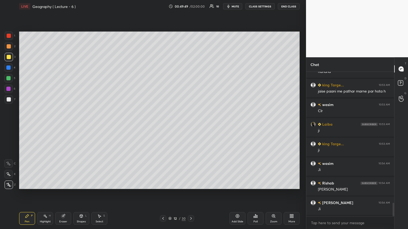
scroll to position [1416, 0]
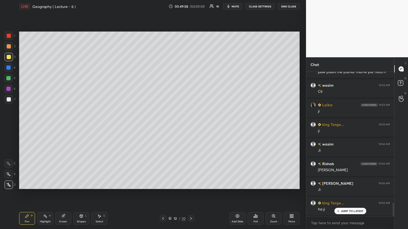
click at [171, 125] on icon at bounding box center [170, 218] width 3 height 1
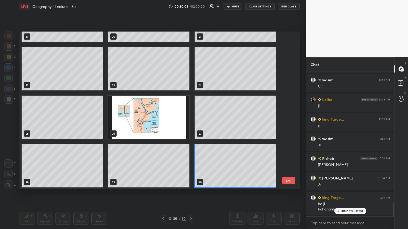
scroll to position [328, 0]
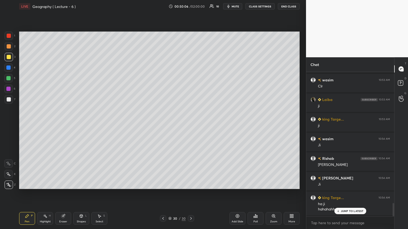
click at [190, 125] on div "Add Slide" at bounding box center [237, 218] width 16 height 13
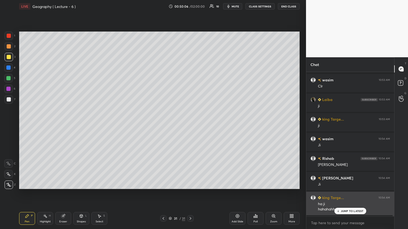
click at [190, 125] on icon at bounding box center [338, 211] width 0 height 2
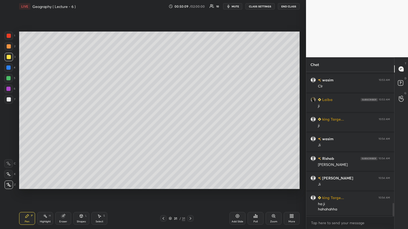
click at [10, 67] on div at bounding box center [8, 68] width 4 height 4
click at [66, 125] on div "Eraser" at bounding box center [63, 218] width 16 height 13
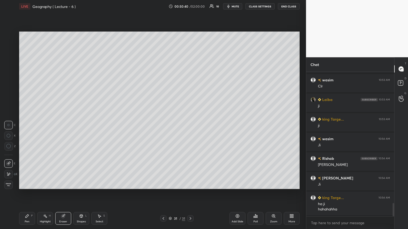
click at [25, 125] on icon at bounding box center [26, 216] width 3 height 3
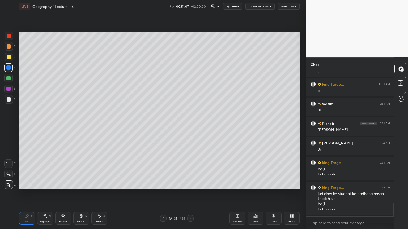
scroll to position [1476, 0]
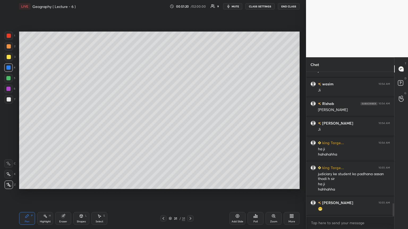
click at [8, 99] on div at bounding box center [9, 99] width 4 height 4
click at [8, 77] on div at bounding box center [8, 78] width 4 height 4
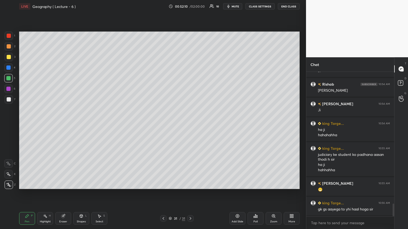
click at [9, 69] on div at bounding box center [8, 68] width 4 height 4
click at [8, 99] on div at bounding box center [9, 99] width 4 height 4
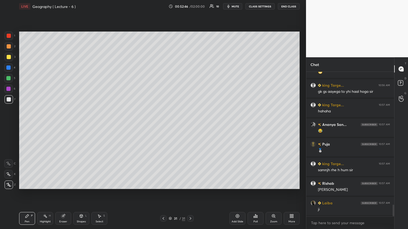
scroll to position [1634, 0]
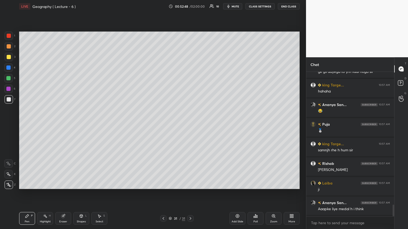
click at [6, 78] on div at bounding box center [8, 78] width 4 height 4
click at [7, 54] on div at bounding box center [9, 57] width 8 height 8
click at [8, 36] on div at bounding box center [9, 36] width 4 height 4
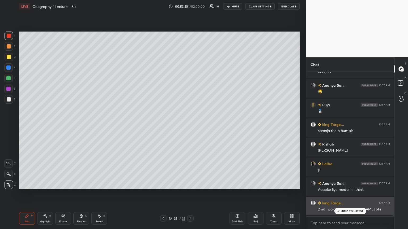
click at [190, 125] on p "JUMP TO LATEST" at bounding box center [352, 211] width 23 height 3
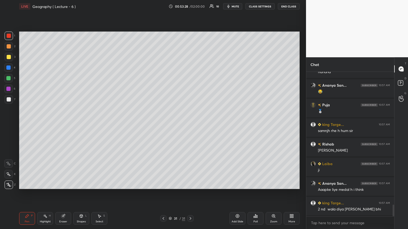
click at [190, 125] on icon at bounding box center [237, 216] width 4 height 4
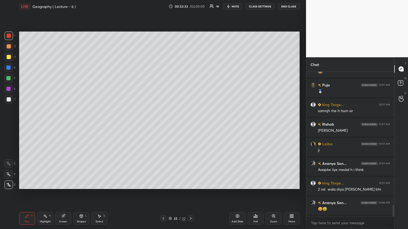
click at [8, 75] on div at bounding box center [8, 78] width 8 height 8
click at [8, 35] on div at bounding box center [9, 36] width 4 height 4
click at [162, 125] on icon at bounding box center [163, 219] width 4 height 4
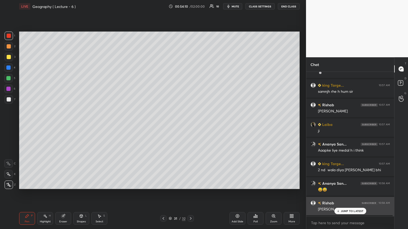
click at [190, 125] on p "JUMP TO LATEST" at bounding box center [352, 211] width 23 height 3
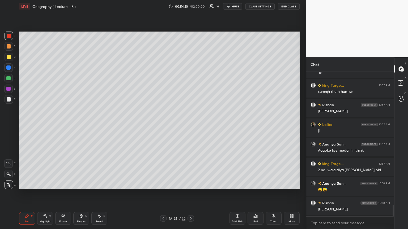
click at [190, 125] on icon at bounding box center [237, 216] width 4 height 4
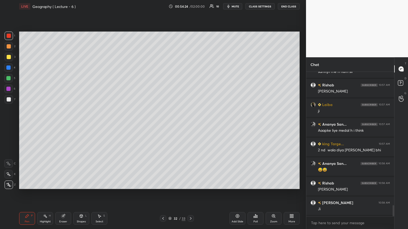
click at [164, 125] on icon at bounding box center [163, 219] width 4 height 4
click at [164, 125] on div "Pen P Highlight H Eraser Shapes L Select S 31 / 33 Add Slide Poll Zoom More" at bounding box center [159, 218] width 280 height 21
click at [164, 125] on icon at bounding box center [163, 219] width 4 height 4
click at [8, 100] on div at bounding box center [9, 99] width 4 height 4
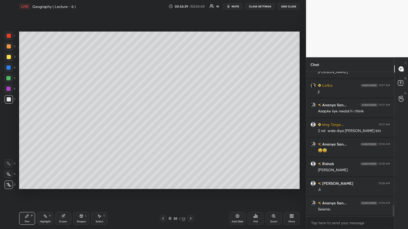
click at [190, 125] on icon at bounding box center [191, 219] width 4 height 4
click at [65, 125] on div "Eraser" at bounding box center [63, 218] width 16 height 13
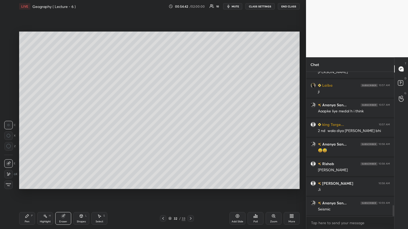
click at [11, 125] on span "Erase all" at bounding box center [9, 185] width 8 height 4
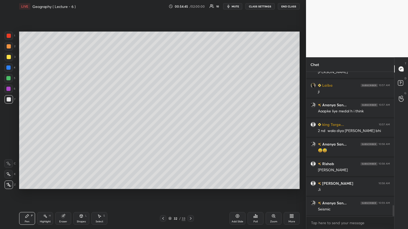
click at [11, 57] on div at bounding box center [9, 57] width 8 height 8
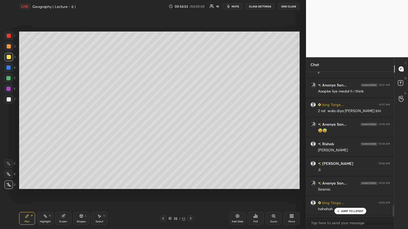
scroll to position [1771, 0]
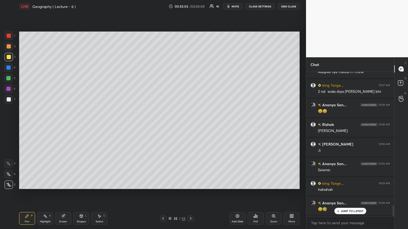
click at [65, 125] on div "Eraser" at bounding box center [63, 218] width 16 height 13
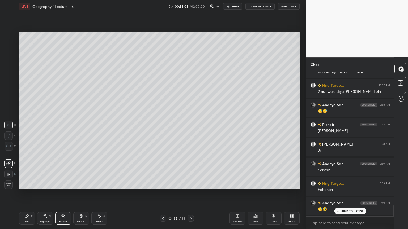
click at [26, 125] on icon at bounding box center [27, 216] width 4 height 4
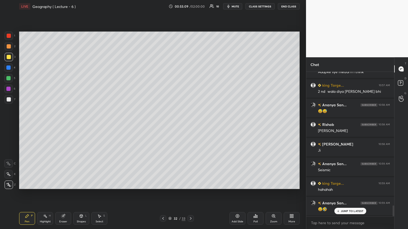
click at [10, 97] on div at bounding box center [9, 99] width 8 height 8
click at [190, 125] on icon at bounding box center [337, 211] width 3 height 3
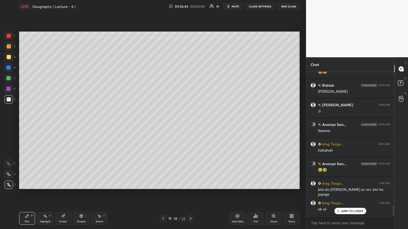
scroll to position [1823, 0]
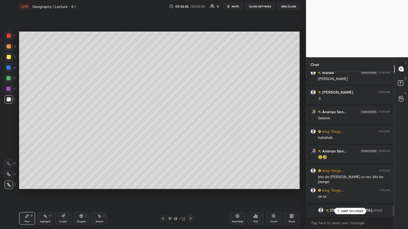
click at [190, 125] on p "JUMP TO LATEST" at bounding box center [352, 211] width 23 height 3
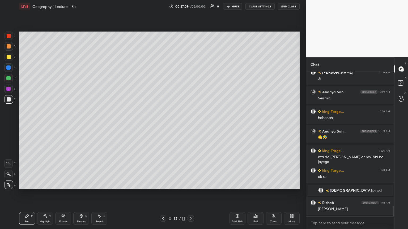
click at [8, 78] on div at bounding box center [8, 78] width 4 height 4
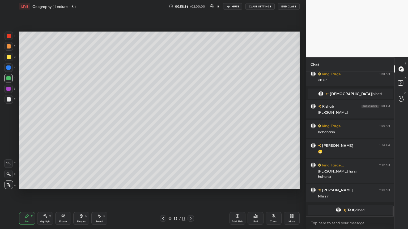
scroll to position [1567, 0]
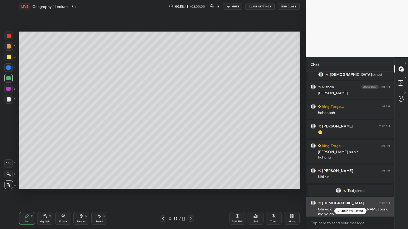
click at [190, 125] on icon at bounding box center [337, 211] width 3 height 3
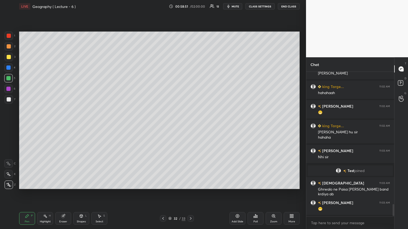
scroll to position [1606, 0]
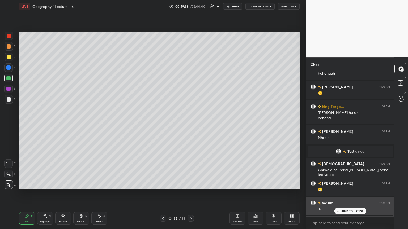
click at [190, 125] on p "JUMP TO LATEST" at bounding box center [352, 211] width 23 height 3
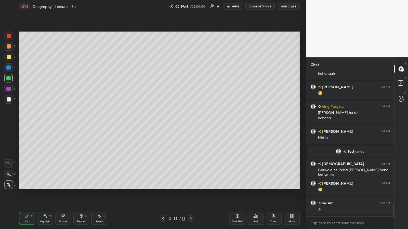
click at [190, 125] on div "Add Slide" at bounding box center [237, 218] width 16 height 13
click at [7, 98] on div at bounding box center [9, 99] width 4 height 4
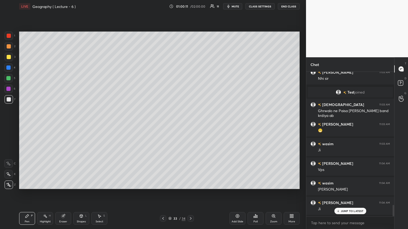
scroll to position [1685, 0]
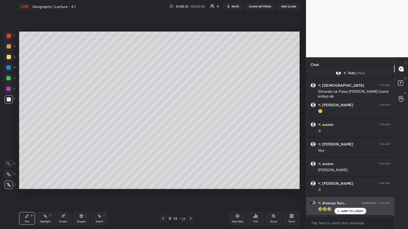
click at [190, 125] on icon at bounding box center [337, 211] width 3 height 3
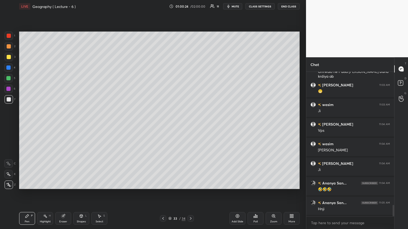
scroll to position [1724, 0]
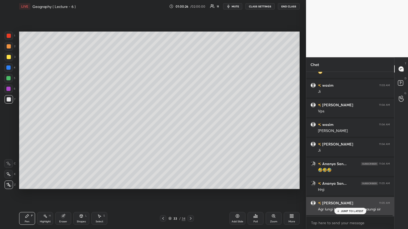
click at [190, 125] on div "JUMP TO LATEST" at bounding box center [350, 211] width 32 height 6
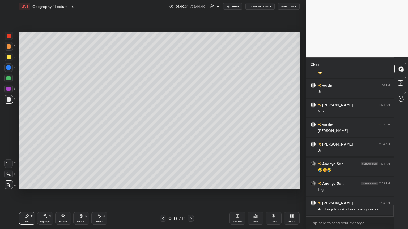
click at [65, 125] on icon at bounding box center [63, 216] width 4 height 4
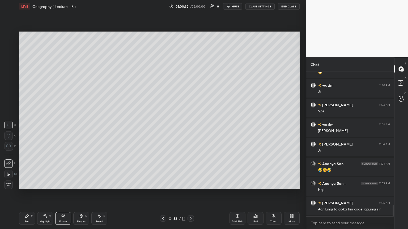
click at [8, 125] on span "Erase all" at bounding box center [9, 185] width 8 height 4
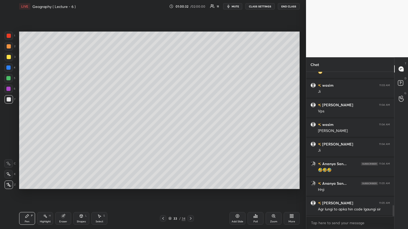
click at [163, 125] on icon at bounding box center [163, 219] width 4 height 4
click at [190, 125] on div "Add Slide" at bounding box center [237, 218] width 16 height 13
click at [9, 36] on div at bounding box center [9, 36] width 4 height 4
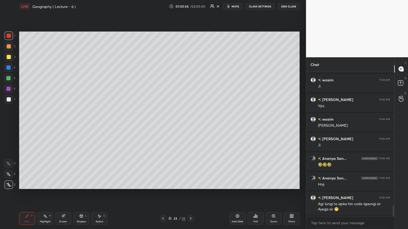
click at [10, 99] on div at bounding box center [9, 99] width 4 height 4
click at [9, 76] on div at bounding box center [8, 78] width 4 height 4
click at [162, 125] on icon at bounding box center [163, 219] width 4 height 4
click at [163, 125] on icon at bounding box center [163, 219] width 4 height 4
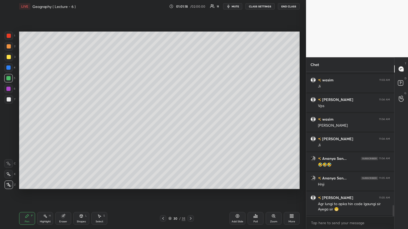
click at [164, 125] on icon at bounding box center [163, 219] width 4 height 4
click at [164, 125] on div "Pen P Highlight H Eraser Shapes L Select S 29 / 35 Add Slide Poll Zoom More" at bounding box center [159, 218] width 280 height 21
click at [190, 125] on icon at bounding box center [191, 219] width 4 height 4
click at [190, 125] on icon at bounding box center [237, 216] width 4 height 4
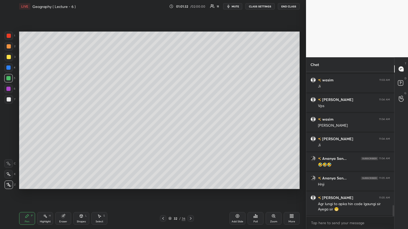
click at [8, 37] on div at bounding box center [9, 36] width 4 height 4
click at [8, 96] on div at bounding box center [9, 99] width 8 height 8
click at [62, 125] on icon at bounding box center [62, 216] width 3 height 3
click at [27, 125] on icon at bounding box center [27, 216] width 4 height 4
click at [7, 78] on div at bounding box center [8, 78] width 4 height 4
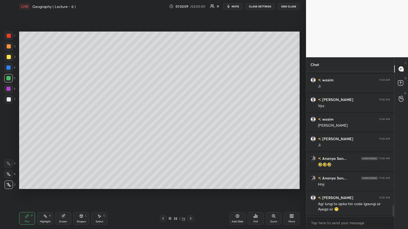
click at [9, 35] on div at bounding box center [9, 36] width 4 height 4
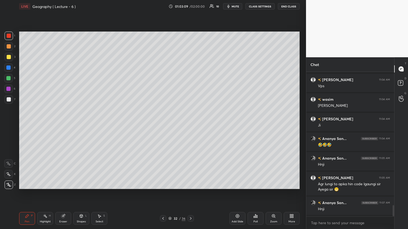
click at [10, 69] on div at bounding box center [8, 68] width 4 height 4
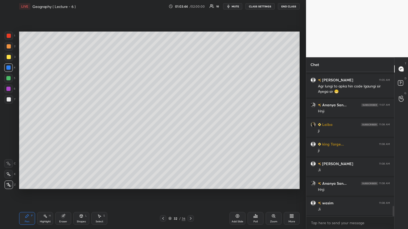
scroll to position [1867, 0]
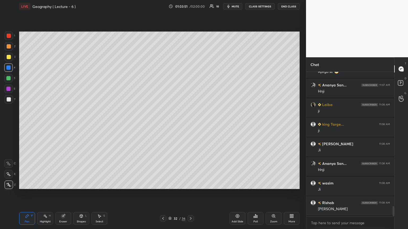
click at [190, 125] on div "Add Slide" at bounding box center [237, 218] width 16 height 13
click at [190, 125] on icon at bounding box center [237, 216] width 3 height 3
click at [164, 125] on icon at bounding box center [163, 219] width 4 height 4
click at [189, 125] on icon at bounding box center [191, 219] width 4 height 4
click at [190, 125] on icon at bounding box center [191, 219] width 4 height 4
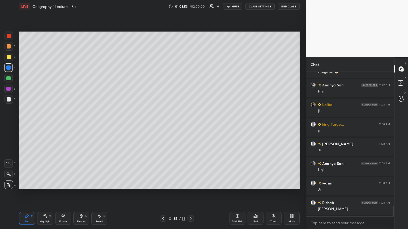
click at [190, 125] on icon at bounding box center [191, 219] width 2 height 3
click at [190, 125] on icon at bounding box center [191, 219] width 4 height 4
click at [161, 125] on div at bounding box center [163, 219] width 6 height 6
click at [7, 100] on div at bounding box center [9, 99] width 4 height 4
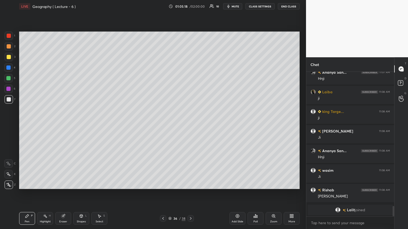
click at [8, 67] on div at bounding box center [8, 68] width 4 height 4
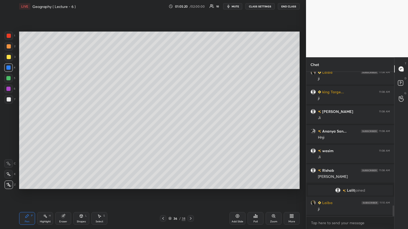
scroll to position [1774, 0]
click at [8, 100] on div at bounding box center [9, 99] width 4 height 4
click at [8, 67] on div at bounding box center [8, 68] width 4 height 4
click at [10, 59] on div at bounding box center [9, 57] width 4 height 4
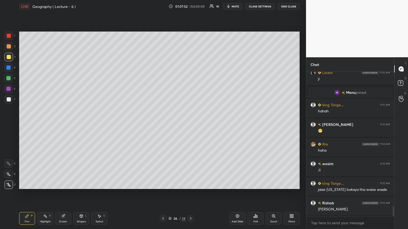
scroll to position [1925, 0]
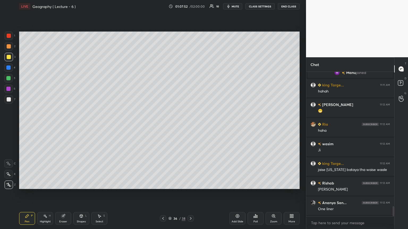
click at [190, 125] on div "Add Slide" at bounding box center [237, 218] width 16 height 13
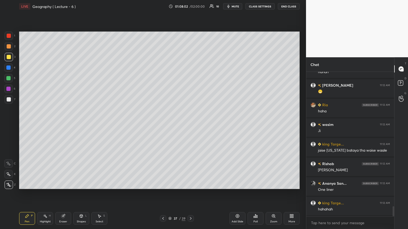
click at [62, 125] on icon at bounding box center [62, 216] width 3 height 3
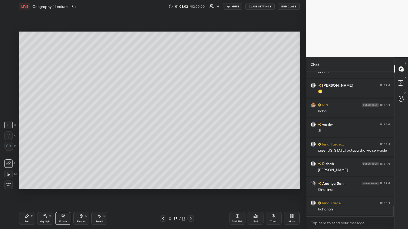
click at [8, 125] on div "Erase all" at bounding box center [8, 185] width 8 height 8
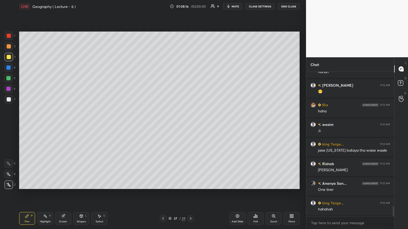
click at [162, 125] on icon at bounding box center [163, 219] width 4 height 4
click at [10, 100] on div at bounding box center [9, 99] width 4 height 4
click at [8, 58] on div at bounding box center [9, 57] width 4 height 4
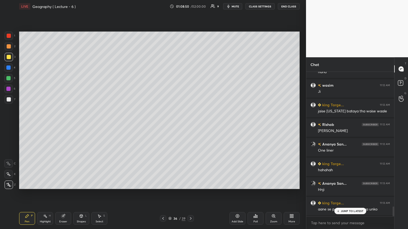
scroll to position [1989, 0]
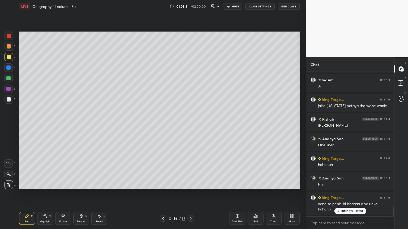
click at [190, 125] on icon at bounding box center [337, 211] width 3 height 3
click at [64, 125] on icon at bounding box center [62, 216] width 3 height 3
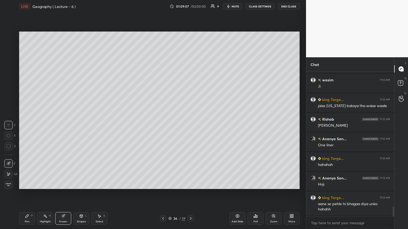
click at [26, 125] on icon at bounding box center [26, 216] width 3 height 3
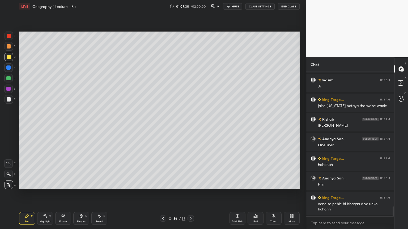
click at [190, 125] on div "Setting up your live class Poll for secs No correct answer Start poll" at bounding box center [159, 110] width 285 height 195
click at [9, 99] on div at bounding box center [9, 99] width 4 height 4
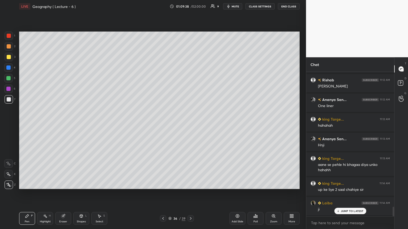
scroll to position [2048, 0]
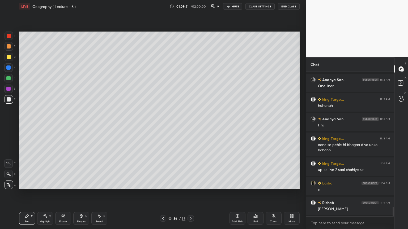
click at [190, 125] on icon at bounding box center [237, 216] width 4 height 4
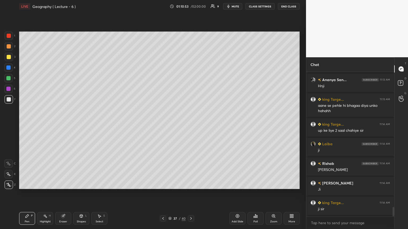
scroll to position [2107, 0]
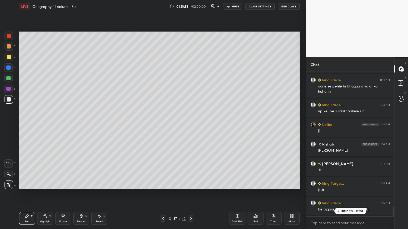
click at [190, 125] on icon at bounding box center [337, 211] width 3 height 3
click at [190, 125] on icon at bounding box center [237, 216] width 4 height 4
click at [9, 77] on div at bounding box center [8, 78] width 4 height 4
click at [8, 56] on div at bounding box center [9, 57] width 4 height 4
click at [190, 125] on div "Add Slide" at bounding box center [237, 218] width 16 height 13
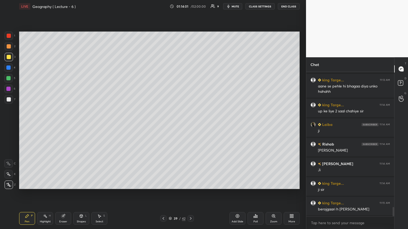
click at [10, 99] on div at bounding box center [9, 99] width 4 height 4
click at [163, 125] on icon at bounding box center [163, 219] width 4 height 4
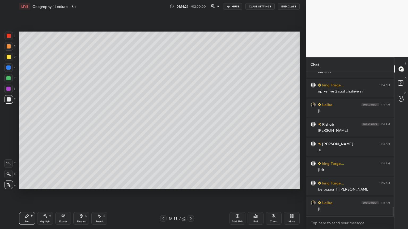
click at [190, 125] on icon at bounding box center [191, 219] width 4 height 4
click at [163, 125] on icon at bounding box center [163, 219] width 4 height 4
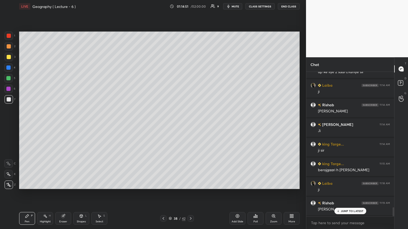
click at [163, 125] on icon at bounding box center [163, 219] width 4 height 4
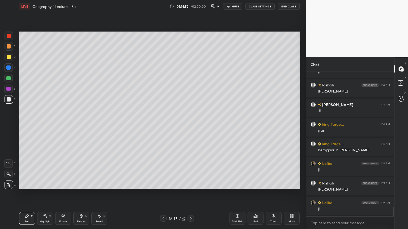
click at [164, 125] on icon at bounding box center [163, 219] width 4 height 4
click at [165, 125] on icon at bounding box center [163, 219] width 4 height 4
click at [165, 125] on div at bounding box center [163, 219] width 6 height 6
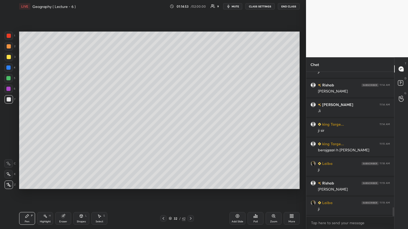
click at [165, 125] on div at bounding box center [163, 219] width 6 height 6
click at [165, 125] on div "Pen P Highlight H Eraser Shapes L Select S 29 / 42 Add Slide Poll Zoom More" at bounding box center [159, 218] width 280 height 21
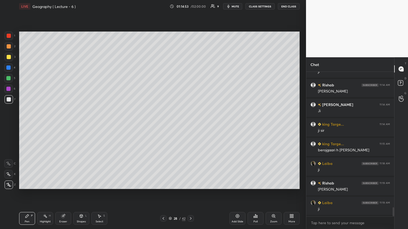
click at [165, 125] on div at bounding box center [163, 219] width 6 height 6
click at [165, 125] on div "Pen P Highlight H Eraser Shapes L Select S 27 / 42 Add Slide Poll Zoom More" at bounding box center [159, 218] width 280 height 21
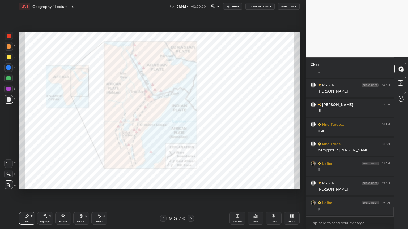
click at [165, 125] on div "Pen P Highlight H Eraser Shapes L Select S 26 / 42 Add Slide Poll Zoom More" at bounding box center [159, 218] width 280 height 21
click at [165, 125] on div at bounding box center [163, 219] width 6 height 6
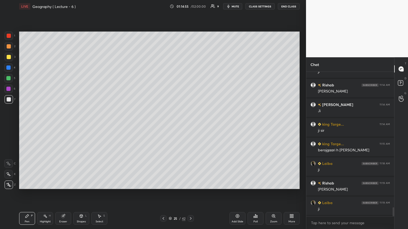
click at [165, 125] on icon at bounding box center [163, 219] width 4 height 4
click at [164, 125] on icon at bounding box center [163, 219] width 4 height 4
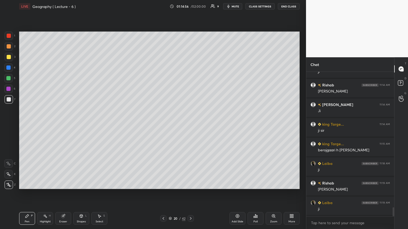
click at [164, 125] on icon at bounding box center [163, 219] width 4 height 4
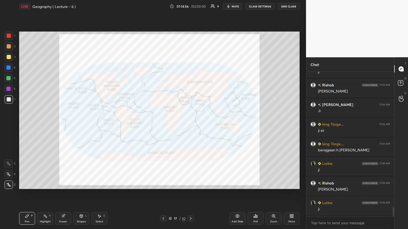
click at [165, 125] on icon at bounding box center [163, 219] width 4 height 4
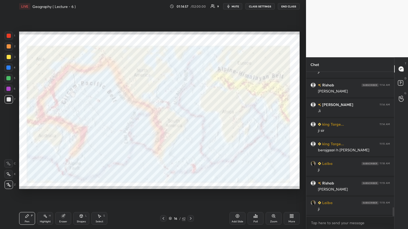
click at [164, 125] on icon at bounding box center [163, 219] width 4 height 4
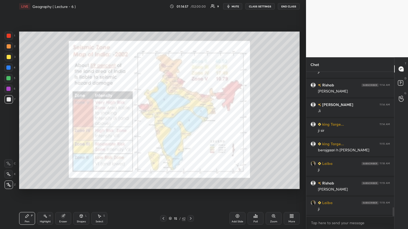
click at [165, 125] on icon at bounding box center [163, 219] width 4 height 4
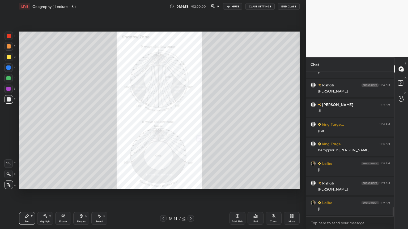
click at [165, 125] on icon at bounding box center [163, 219] width 4 height 4
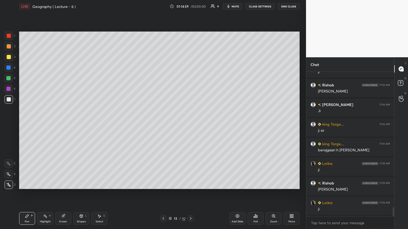
click at [190, 125] on icon at bounding box center [191, 219] width 4 height 4
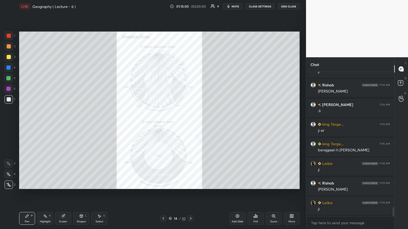
click at [7, 35] on div at bounding box center [9, 36] width 4 height 4
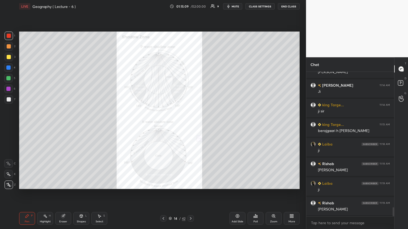
scroll to position [2205, 0]
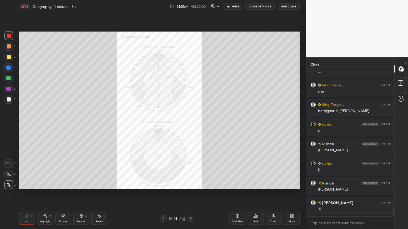
click at [190, 125] on icon at bounding box center [273, 216] width 3 height 3
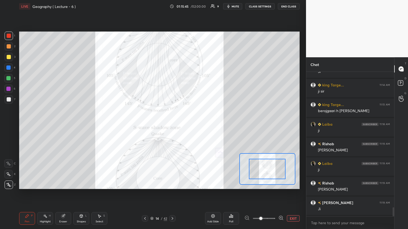
click at [190, 125] on icon at bounding box center [280, 218] width 5 height 5
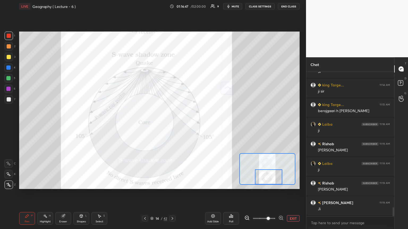
click at [152, 125] on icon at bounding box center [151, 218] width 3 height 3
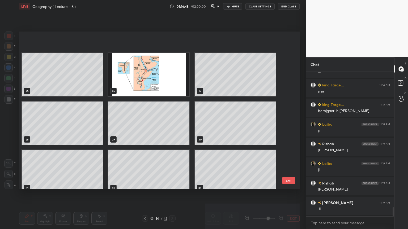
scroll to position [486, 0]
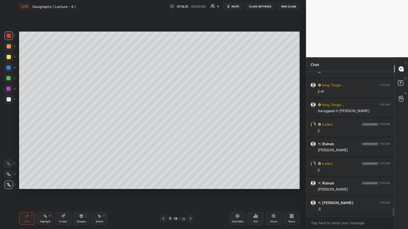
click at [8, 44] on div at bounding box center [9, 46] width 4 height 4
click at [170, 125] on icon at bounding box center [170, 218] width 3 height 3
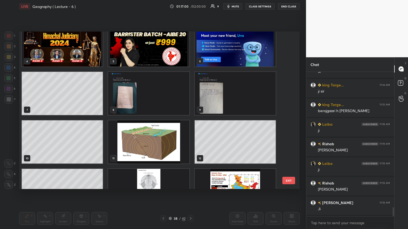
scroll to position [2225, 0]
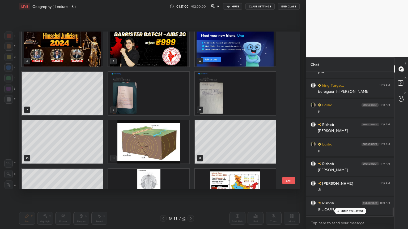
click at [152, 125] on img "grid" at bounding box center [148, 142] width 81 height 43
click at [153, 125] on img "grid" at bounding box center [148, 190] width 81 height 43
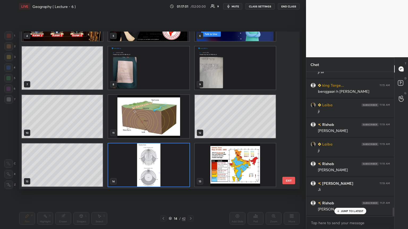
click at [156, 125] on div "1 2 3 4 5 6 7 8 9 10 11 12 13 14 15" at bounding box center [154, 111] width 271 height 158
click at [154, 125] on img "grid" at bounding box center [148, 165] width 81 height 43
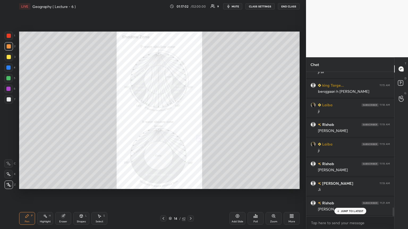
click at [156, 125] on img "grid" at bounding box center [148, 165] width 81 height 43
click at [158, 125] on img "grid" at bounding box center [148, 165] width 81 height 43
click at [190, 125] on div "Zoom" at bounding box center [274, 218] width 16 height 13
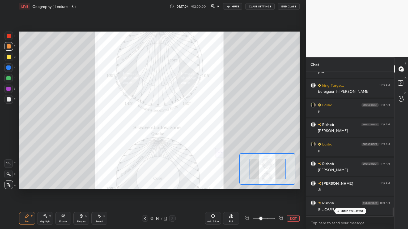
click at [190, 125] on icon at bounding box center [280, 218] width 5 height 5
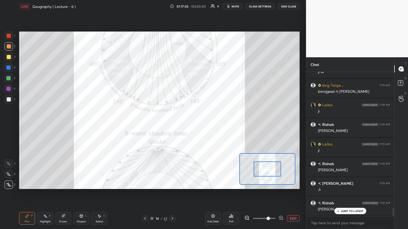
click at [190, 125] on icon at bounding box center [280, 218] width 5 height 5
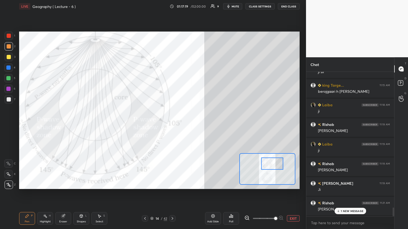
scroll to position [2237, 0]
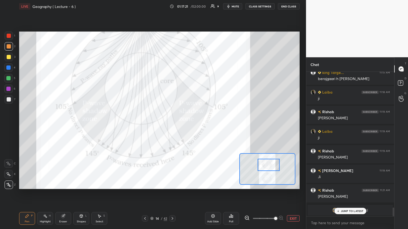
click at [190, 125] on p "JUMP TO LATEST" at bounding box center [352, 211] width 23 height 3
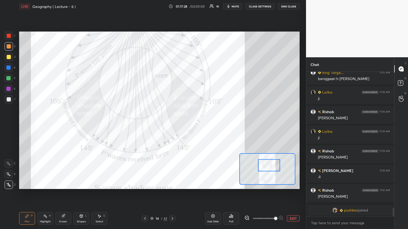
click at [9, 35] on div at bounding box center [9, 36] width 4 height 4
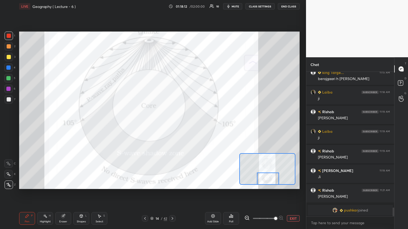
click at [190, 125] on icon at bounding box center [213, 217] width 2 height 2
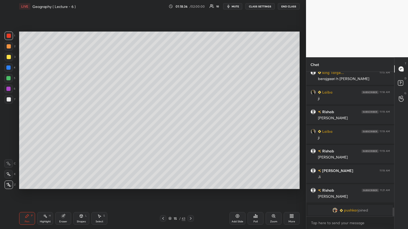
click at [10, 97] on div at bounding box center [9, 99] width 8 height 8
click at [190, 125] on icon at bounding box center [237, 216] width 4 height 4
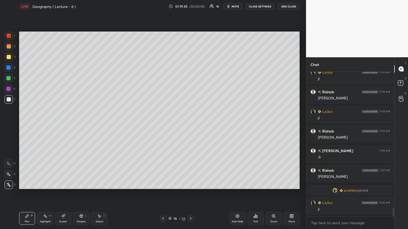
click at [5, 37] on div at bounding box center [9, 36] width 8 height 8
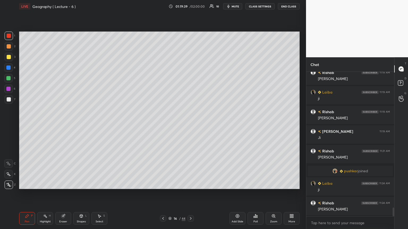
click at [10, 98] on div at bounding box center [9, 99] width 4 height 4
click at [9, 90] on div at bounding box center [8, 89] width 4 height 4
click at [9, 100] on div at bounding box center [9, 99] width 4 height 4
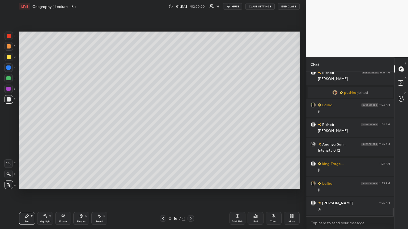
scroll to position [2375, 0]
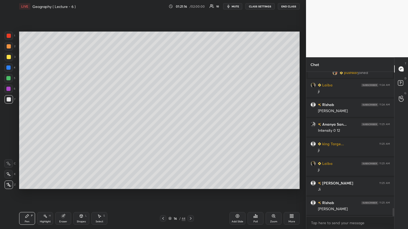
click at [190, 125] on icon at bounding box center [237, 216] width 4 height 4
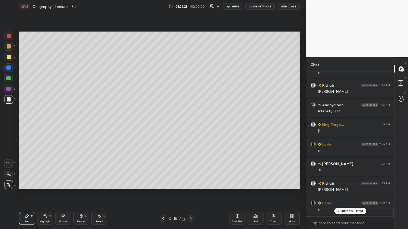
click at [170, 125] on icon at bounding box center [169, 218] width 3 height 3
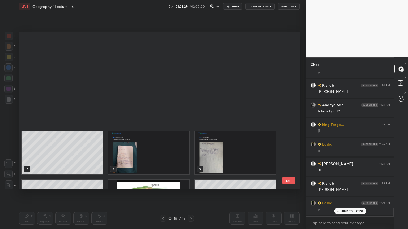
scroll to position [156, 278]
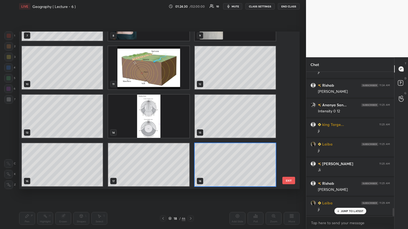
click at [190, 53] on div "7 8 9 10 11 12 13 14 15 16 17 18 19 20 21 EXIT" at bounding box center [159, 111] width 280 height 158
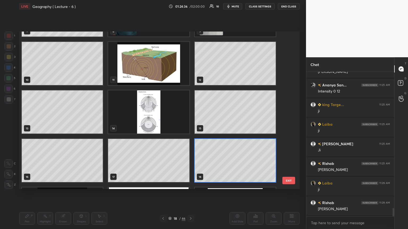
scroll to position [0, 0]
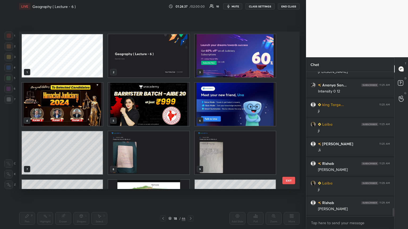
click at [190, 103] on img "grid" at bounding box center [235, 104] width 81 height 43
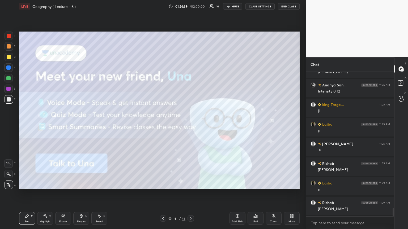
click at [190, 125] on icon at bounding box center [191, 219] width 4 height 4
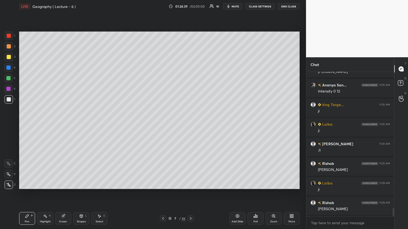
click at [190, 125] on icon at bounding box center [191, 219] width 4 height 4
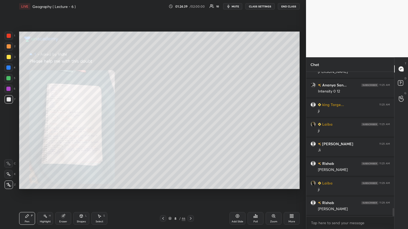
click at [190, 125] on icon at bounding box center [191, 219] width 4 height 4
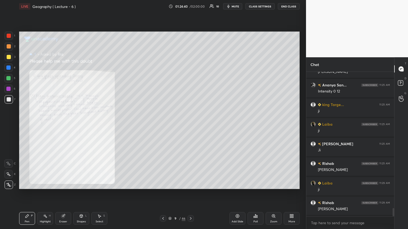
click at [190, 125] on icon at bounding box center [191, 219] width 4 height 4
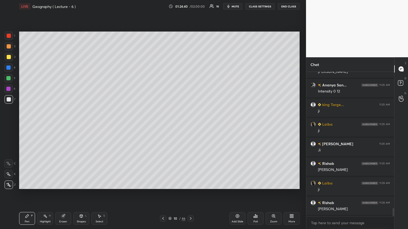
click at [190, 125] on icon at bounding box center [191, 219] width 4 height 4
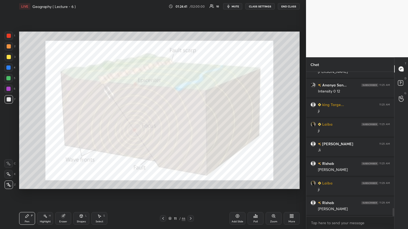
click at [190, 125] on icon at bounding box center [191, 219] width 4 height 4
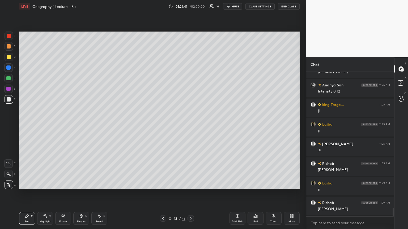
click at [190, 125] on icon at bounding box center [191, 219] width 4 height 4
click at [190, 125] on div at bounding box center [191, 219] width 6 height 6
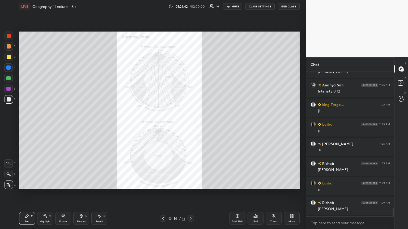
click at [190, 125] on div at bounding box center [191, 219] width 6 height 6
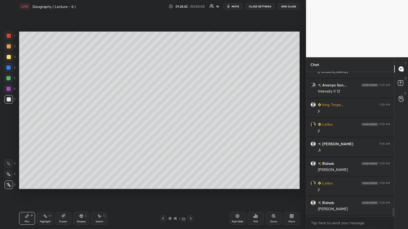
click at [190, 125] on div at bounding box center [191, 219] width 6 height 6
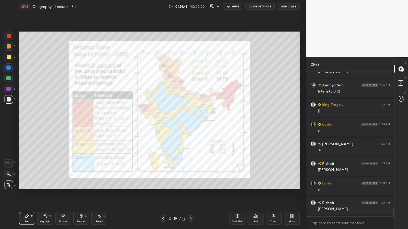
click at [190, 125] on div at bounding box center [191, 219] width 6 height 6
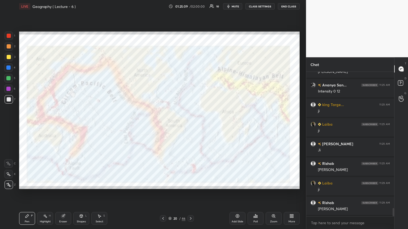
click at [190, 125] on div "Add Slide" at bounding box center [237, 218] width 16 height 13
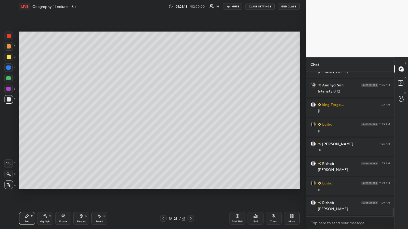
click at [162, 125] on icon at bounding box center [163, 219] width 4 height 4
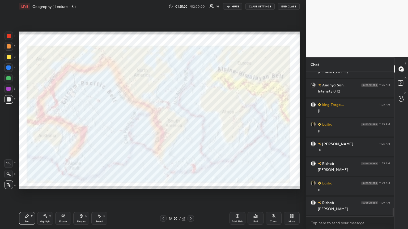
click at [8, 35] on div at bounding box center [9, 36] width 4 height 4
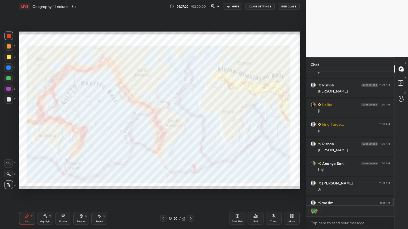
scroll to position [133, 86]
click at [190, 125] on icon at bounding box center [191, 219] width 2 height 3
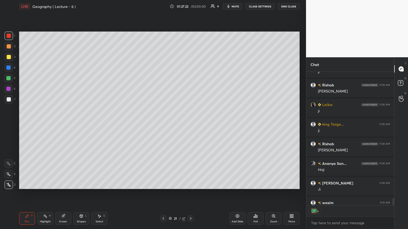
click at [189, 125] on icon at bounding box center [191, 219] width 4 height 4
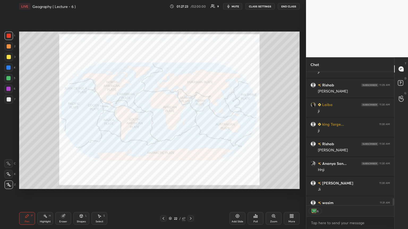
scroll to position [2563, 0]
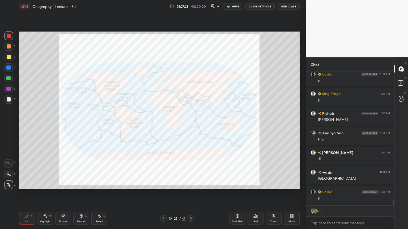
click at [164, 125] on icon at bounding box center [163, 219] width 4 height 4
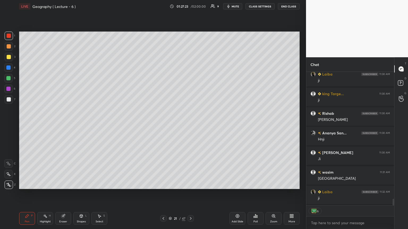
click at [164, 125] on icon at bounding box center [163, 219] width 4 height 4
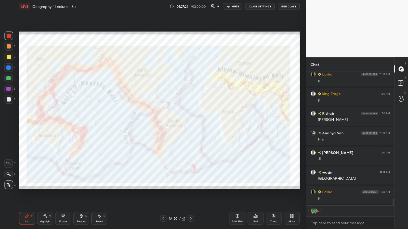
click at [164, 125] on icon at bounding box center [163, 219] width 4 height 4
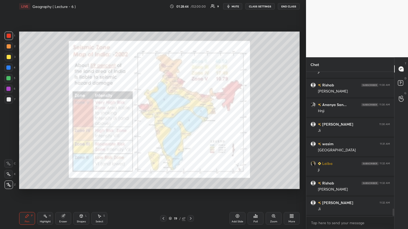
scroll to position [2611, 0]
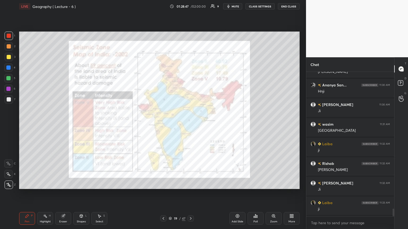
click at [189, 125] on icon at bounding box center [191, 219] width 4 height 4
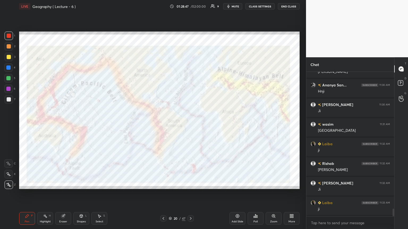
click at [170, 125] on icon at bounding box center [170, 218] width 3 height 3
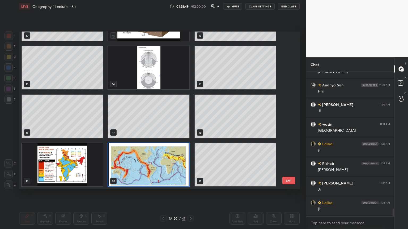
scroll to position [44, 0]
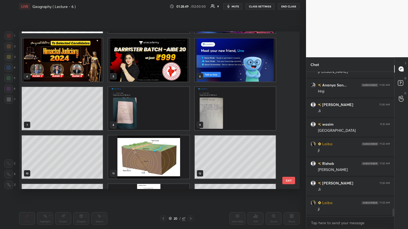
click at [190, 49] on div "1 2 3 4 5 6 7 8 9 10 11 12 13 14 15 EXIT" at bounding box center [159, 111] width 280 height 158
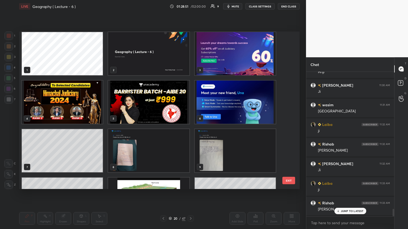
scroll to position [0, 0]
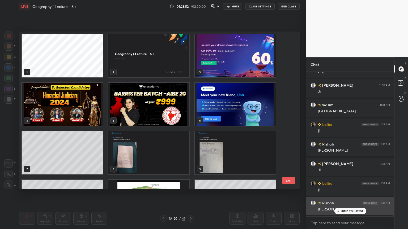
click at [190, 125] on p "JUMP TO LATEST" at bounding box center [352, 211] width 23 height 3
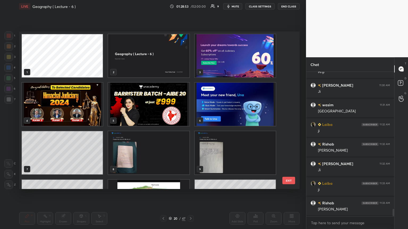
scroll to position [2650, 0]
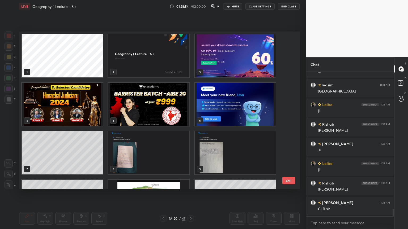
click at [62, 98] on img "grid" at bounding box center [62, 104] width 81 height 43
click at [63, 97] on img "grid" at bounding box center [62, 104] width 81 height 43
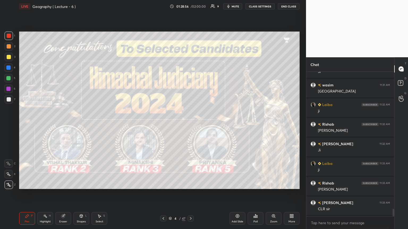
click at [165, 125] on icon at bounding box center [163, 219] width 4 height 4
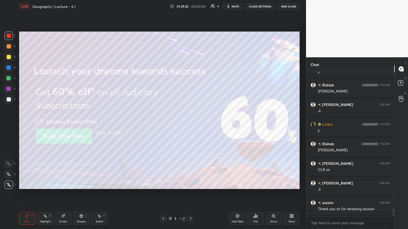
scroll to position [2709, 0]
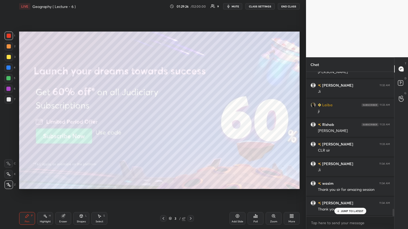
click at [190, 125] on div at bounding box center [191, 219] width 6 height 6
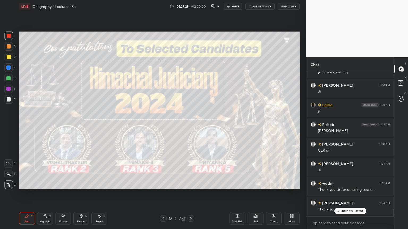
click at [190, 125] on icon at bounding box center [191, 219] width 4 height 4
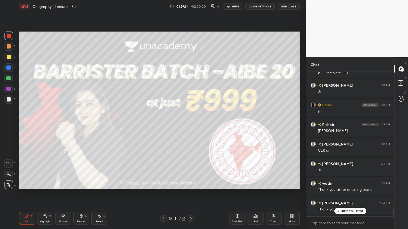
click at [190, 125] on icon at bounding box center [191, 219] width 4 height 4
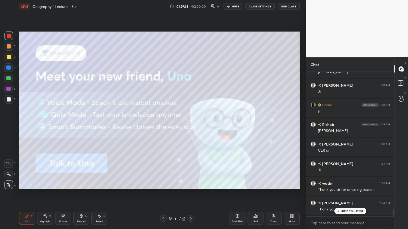
click at [190, 125] on icon at bounding box center [237, 216] width 4 height 4
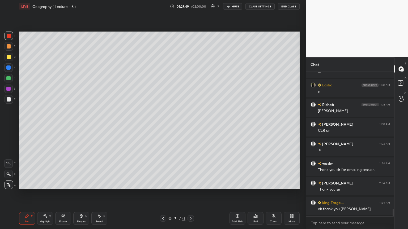
scroll to position [2748, 0]
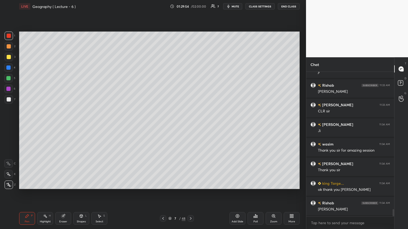
click at [190, 5] on button "End Class" at bounding box center [289, 6] width 22 height 6
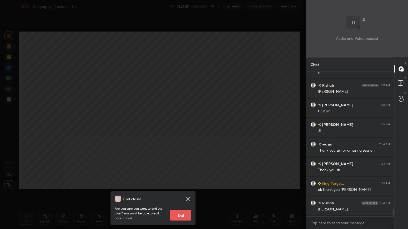
click at [181, 125] on button "End" at bounding box center [180, 215] width 21 height 11
type textarea "x"
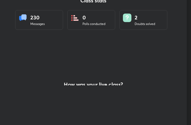
scroll to position [26468, 26372]
